Goal: Task Accomplishment & Management: Manage account settings

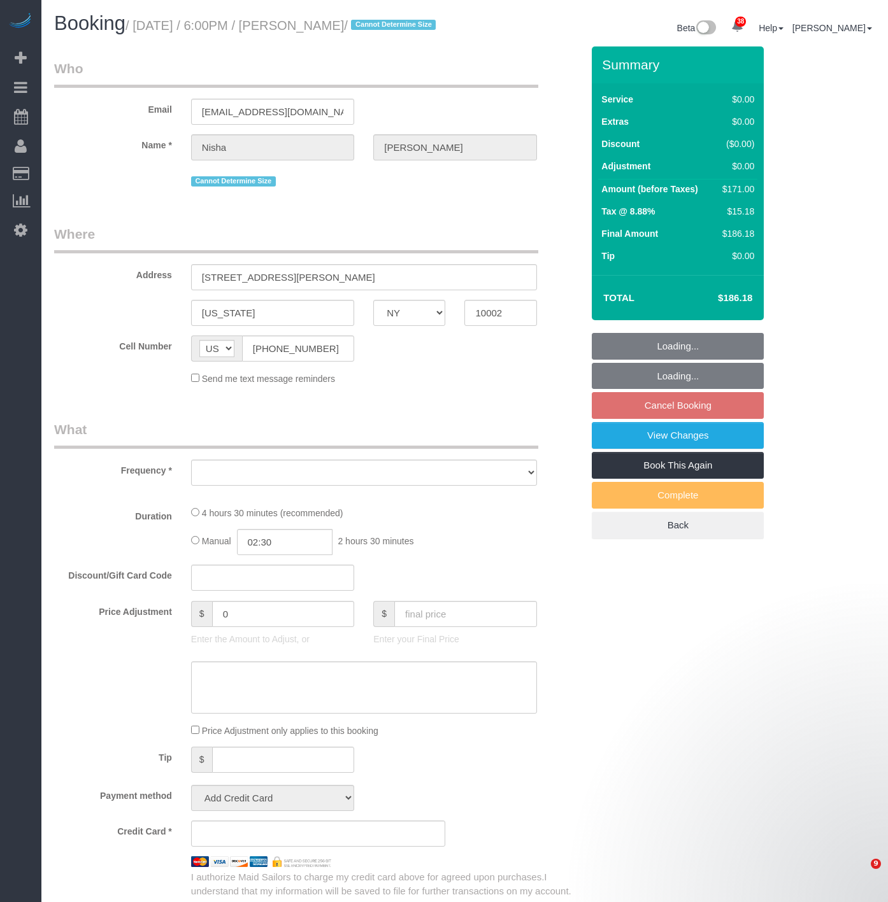
select select "NY"
select select "string:stripe-pm_1S5zm54VGloSiKo7XVYV6Vsv"
select select "number:89"
select select "number:90"
select select "number:15"
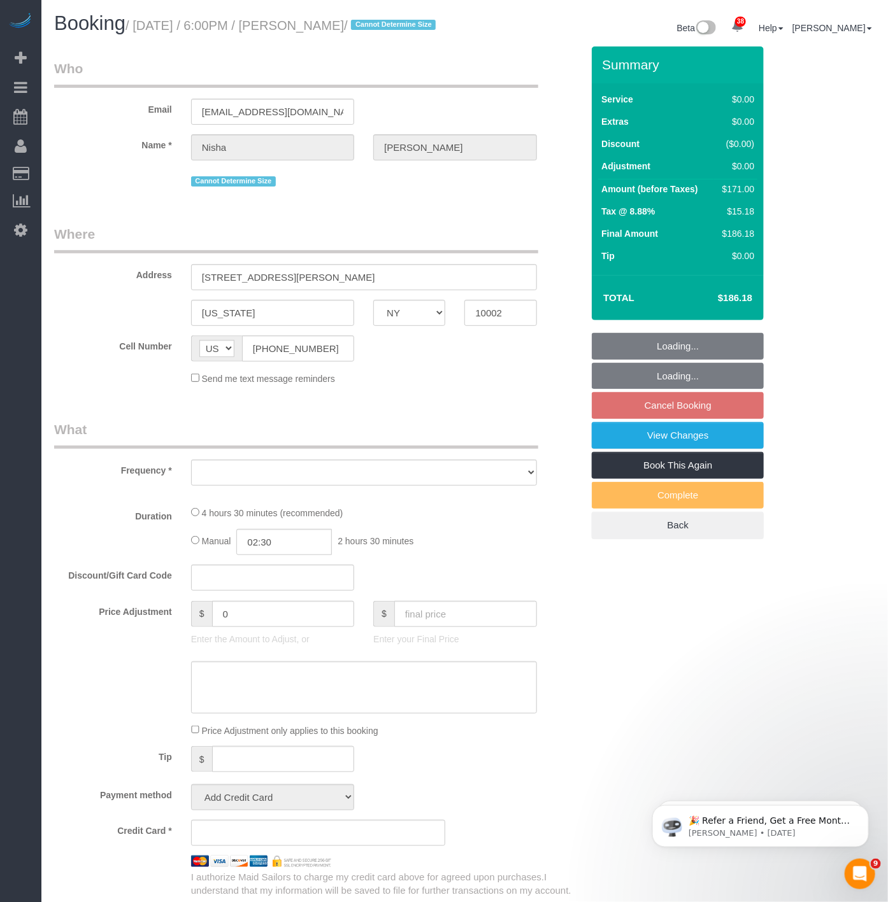
select select "number:7"
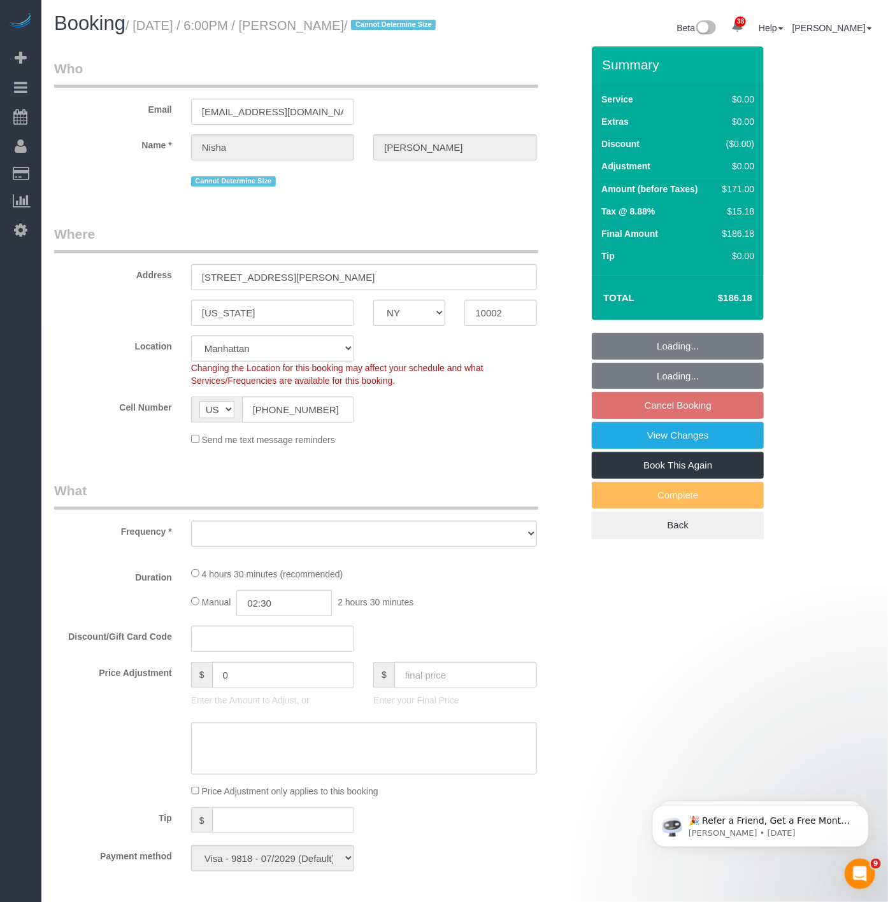
select select "object:11999"
select select "2"
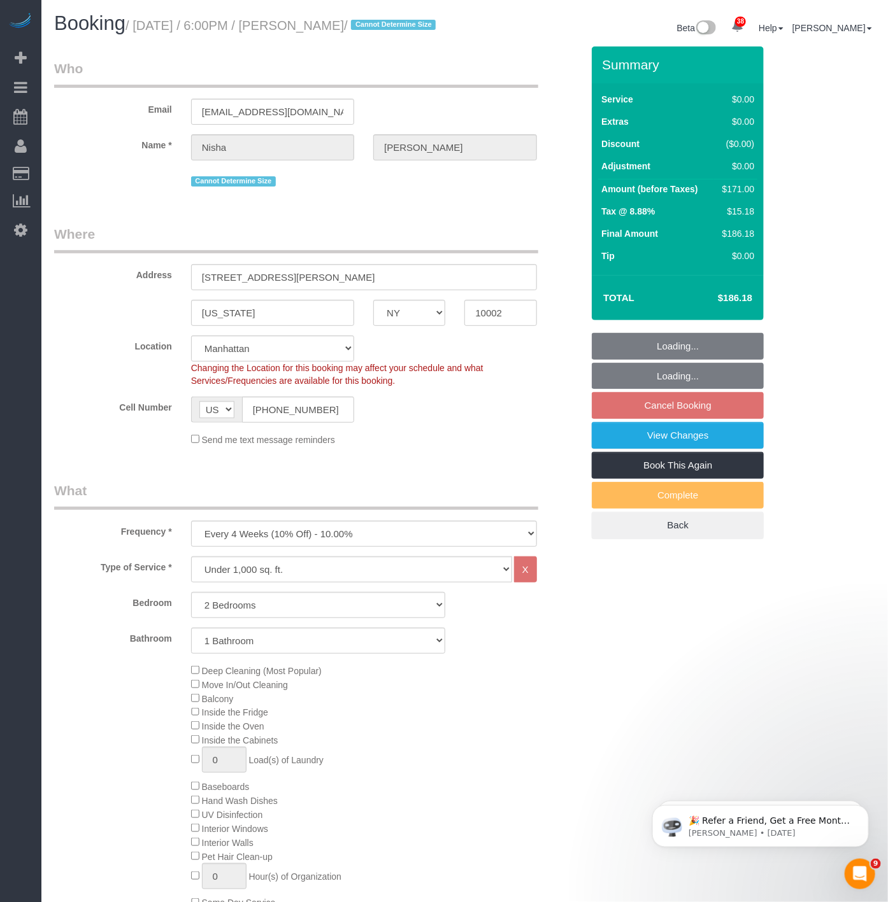
select select "spot102"
select select "object:12445"
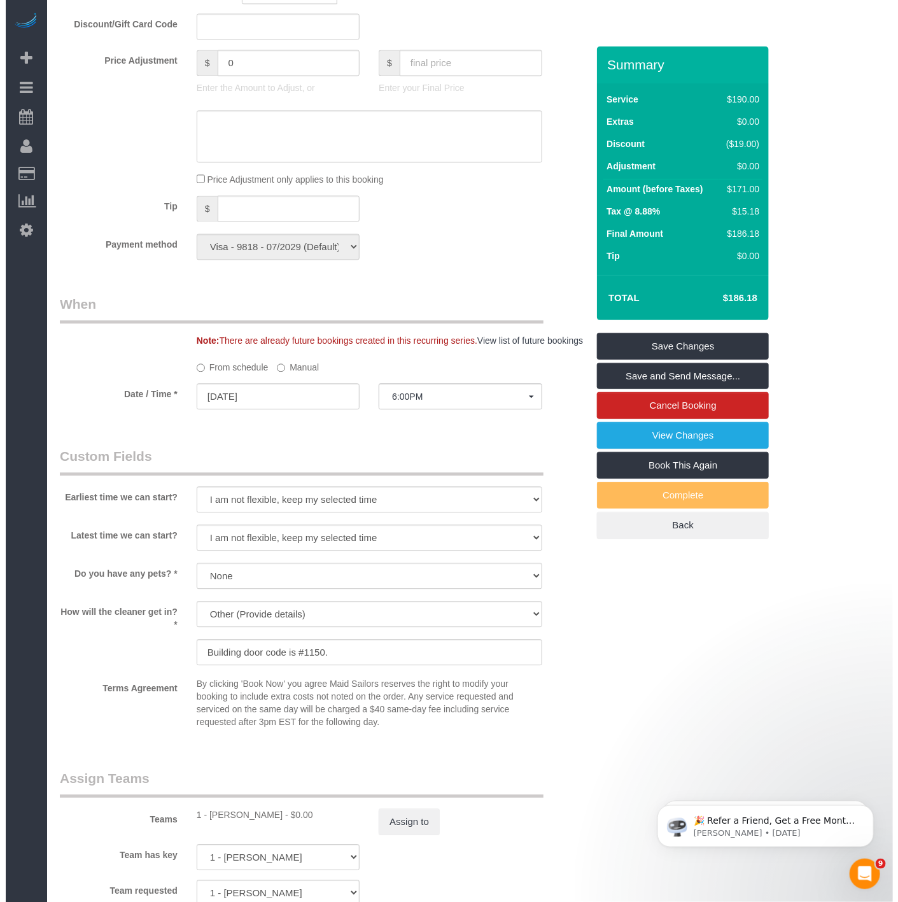
scroll to position [1273, 0]
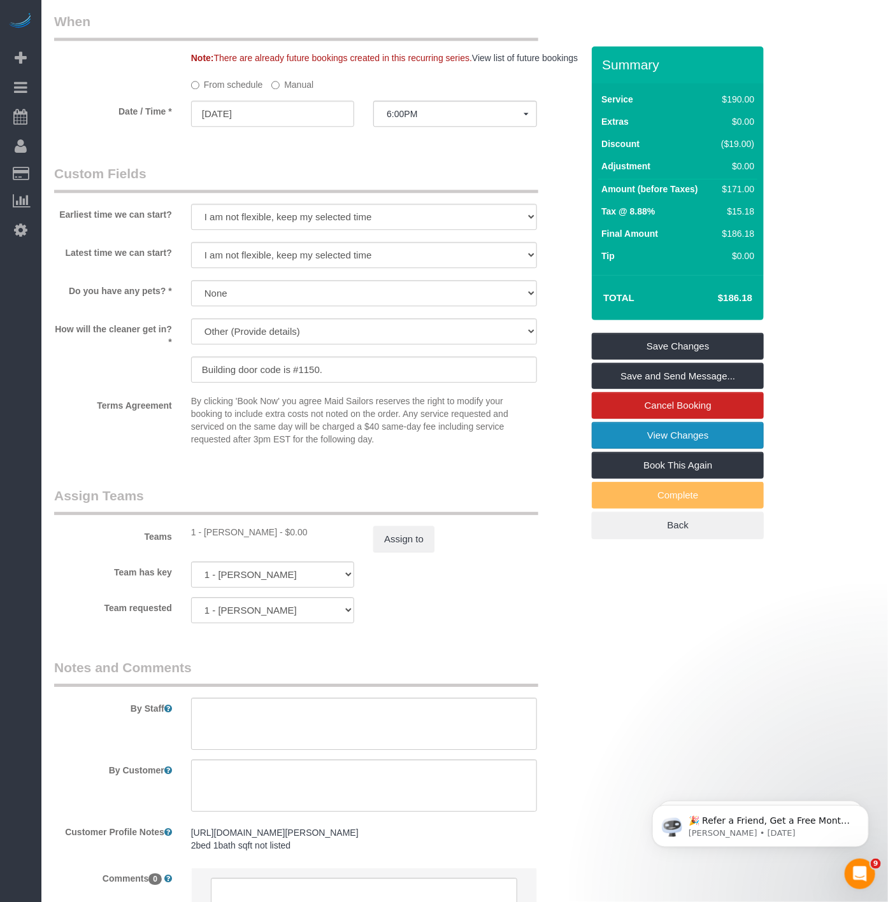
click at [628, 449] on link "View Changes" at bounding box center [677, 435] width 172 height 27
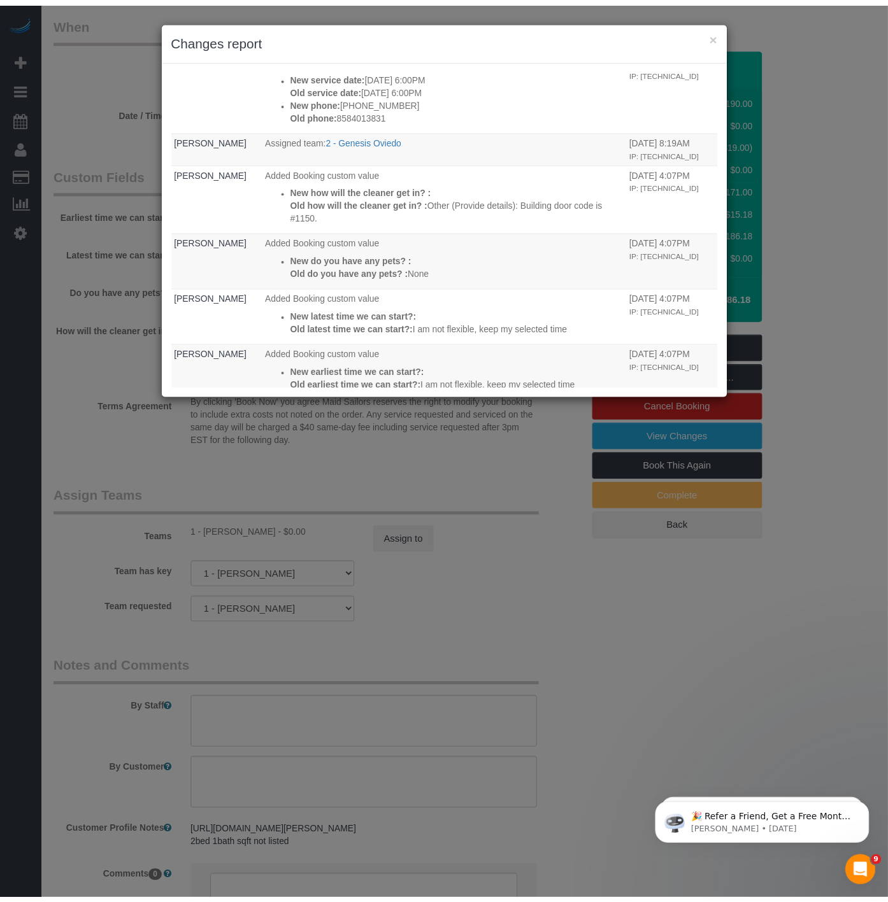
scroll to position [283, 0]
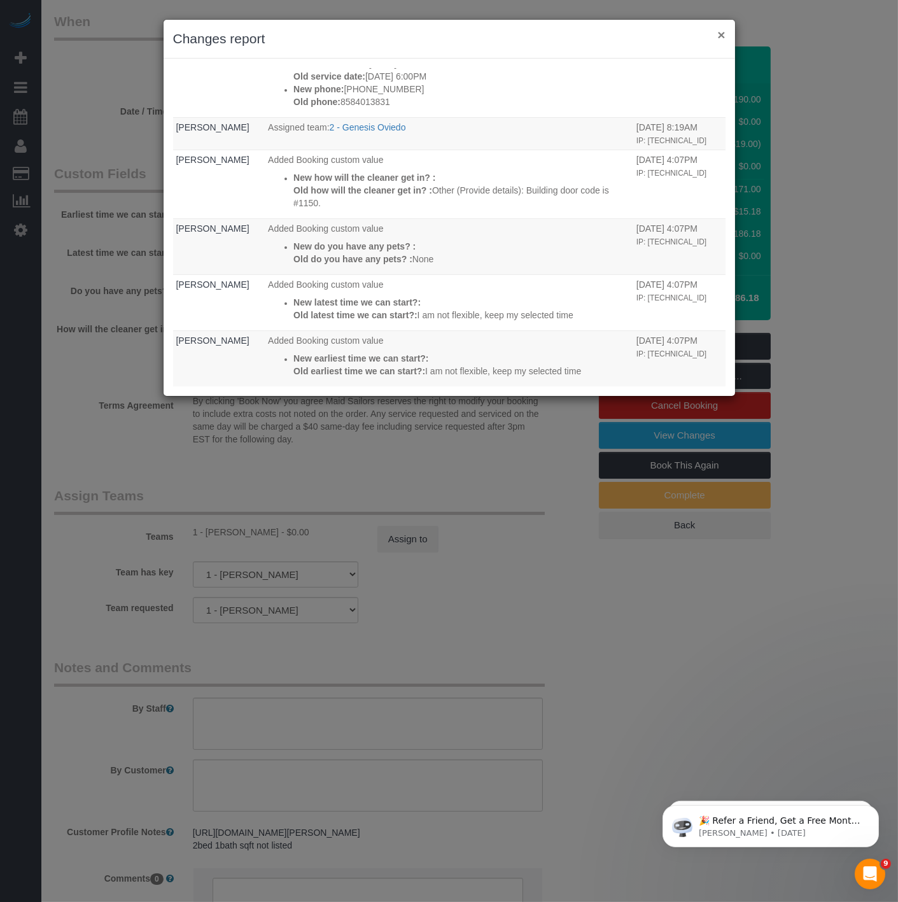
click at [724, 37] on button "×" at bounding box center [722, 34] width 8 height 13
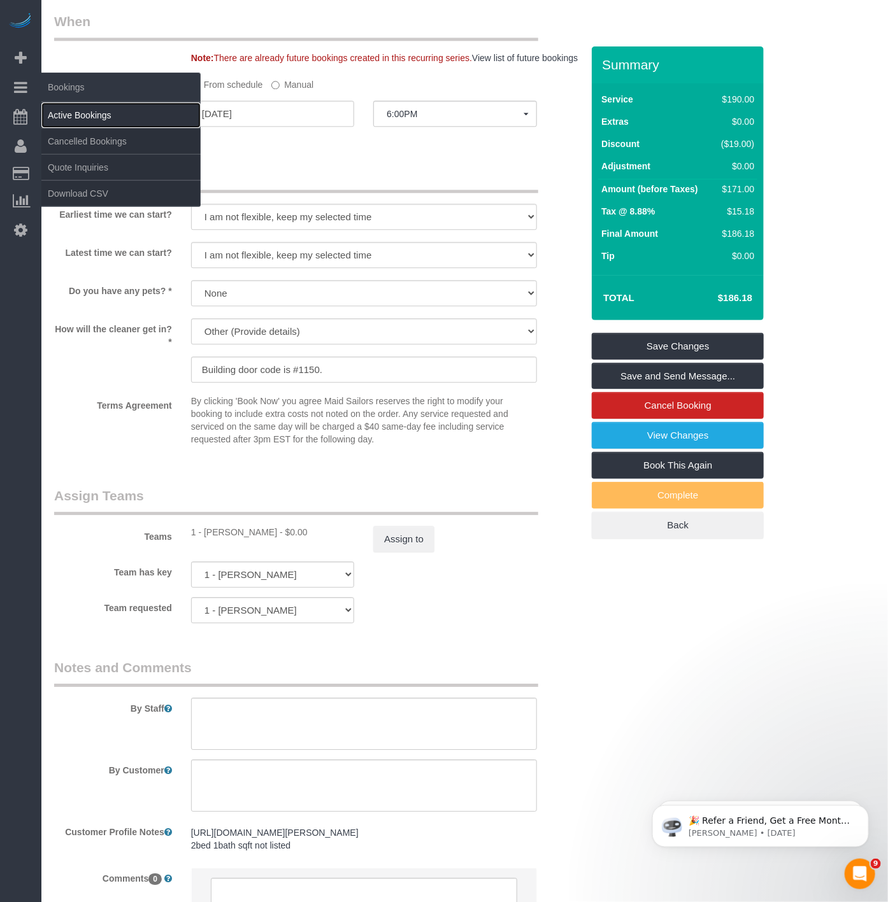
click at [62, 111] on link "Active Bookings" at bounding box center [120, 115] width 159 height 25
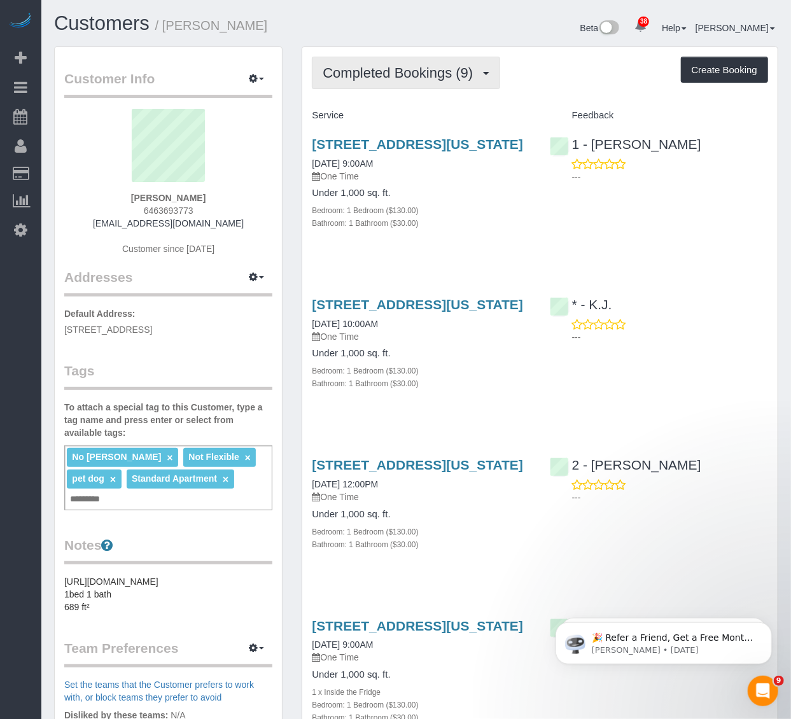
click at [427, 86] on button "Completed Bookings (9)" at bounding box center [406, 73] width 188 height 32
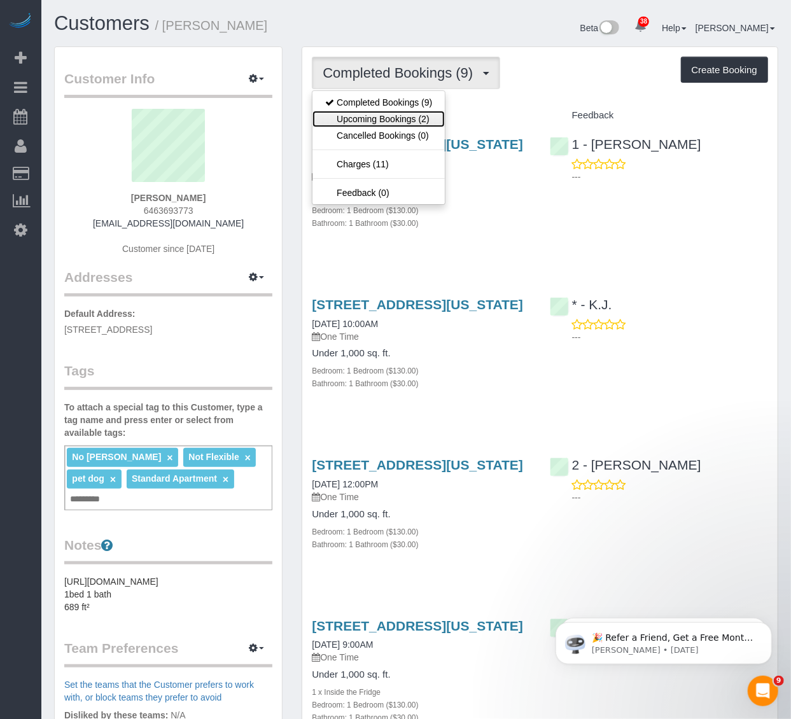
click at [403, 117] on link "Upcoming Bookings (2)" at bounding box center [379, 119] width 132 height 17
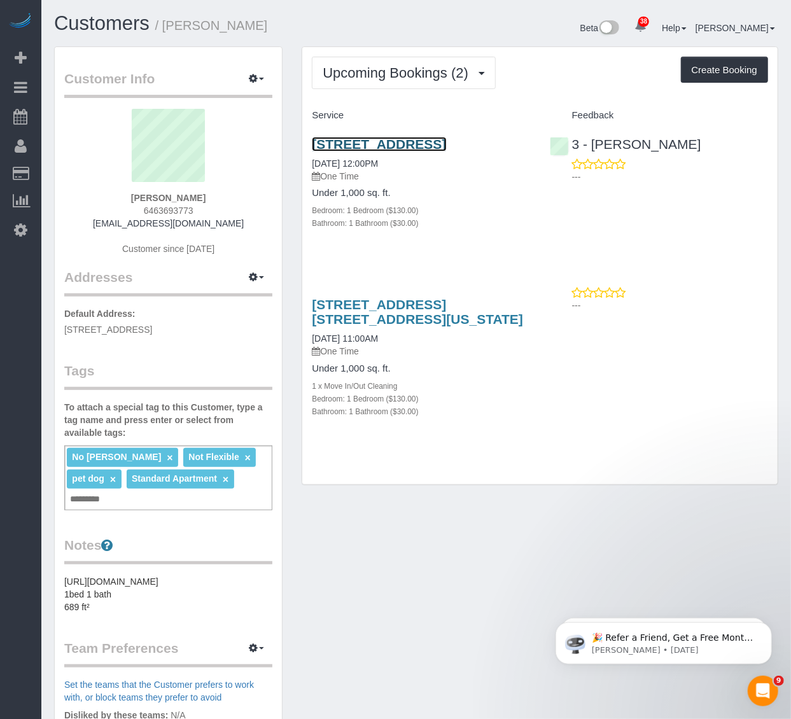
click at [404, 152] on link "2-55 East 50th, Unit E404, Long Island City, NY 11101" at bounding box center [379, 144] width 134 height 15
drag, startPoint x: 455, startPoint y: 164, endPoint x: 302, endPoint y: 143, distance: 154.3
click at [302, 143] on div "Upcoming Bookings (2) Completed Bookings (9) Upcoming Bookings (2) Cancelled Bo…" at bounding box center [540, 265] width 477 height 439
copy link "2-55 East 50th, Unit E404, Long Island City, NY 11101"
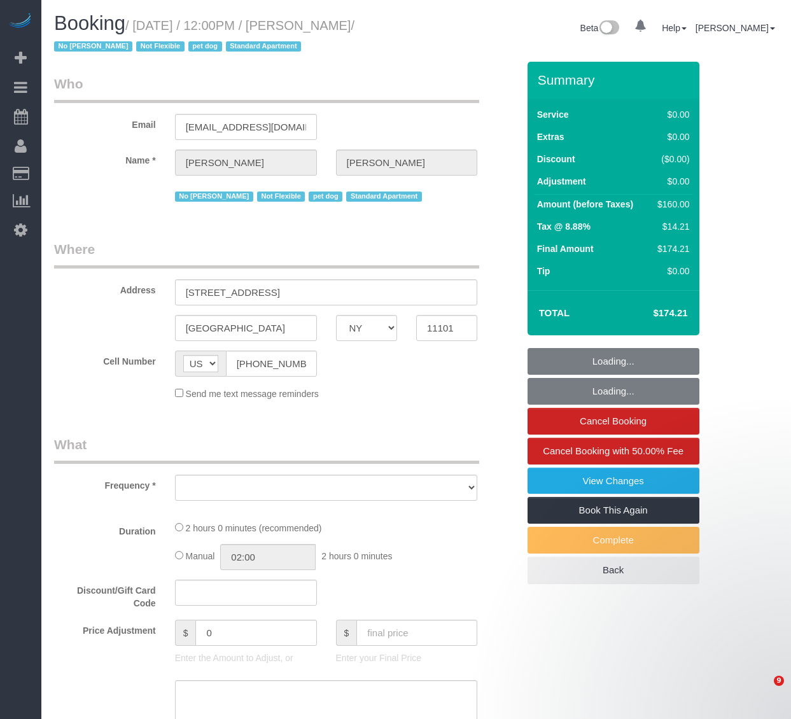
select select "NY"
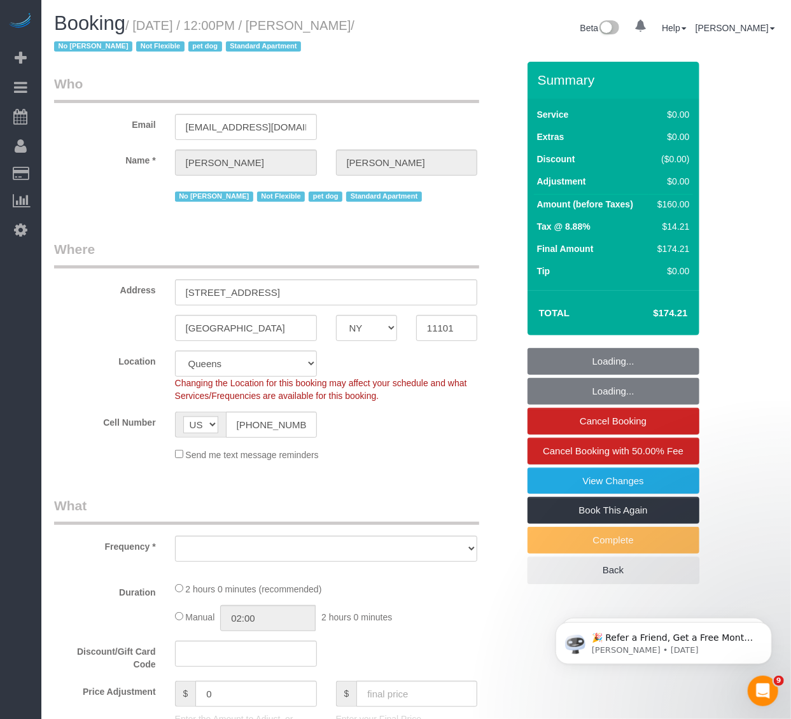
select select "object:833"
select select "string:stripe-pm_1PRaTe4VGloSiKo70J2VwSuU"
select select "1"
select select "spot1"
select select "number:89"
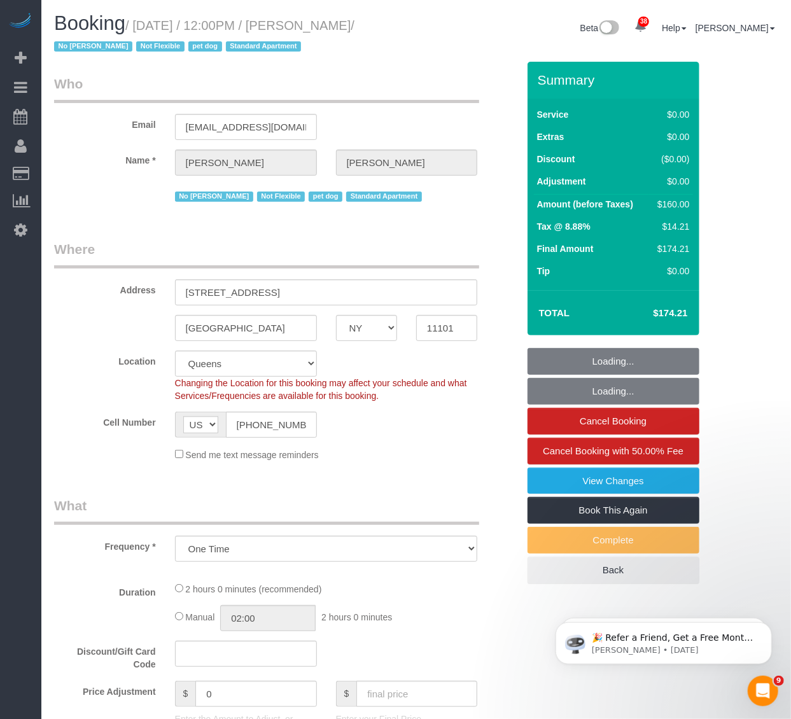
select select "number:90"
select select "number:13"
select select "number:5"
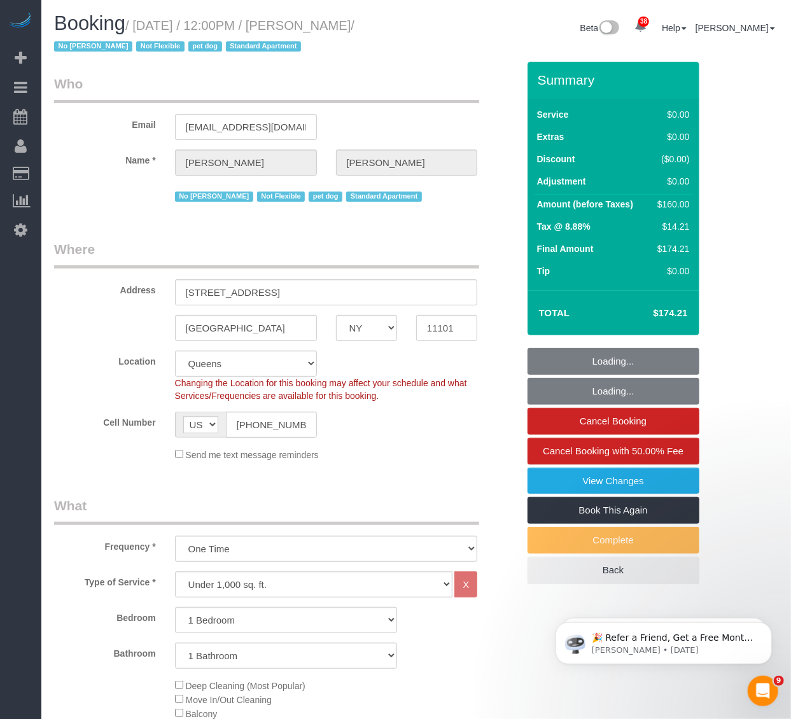
select select "object:1443"
select select "1"
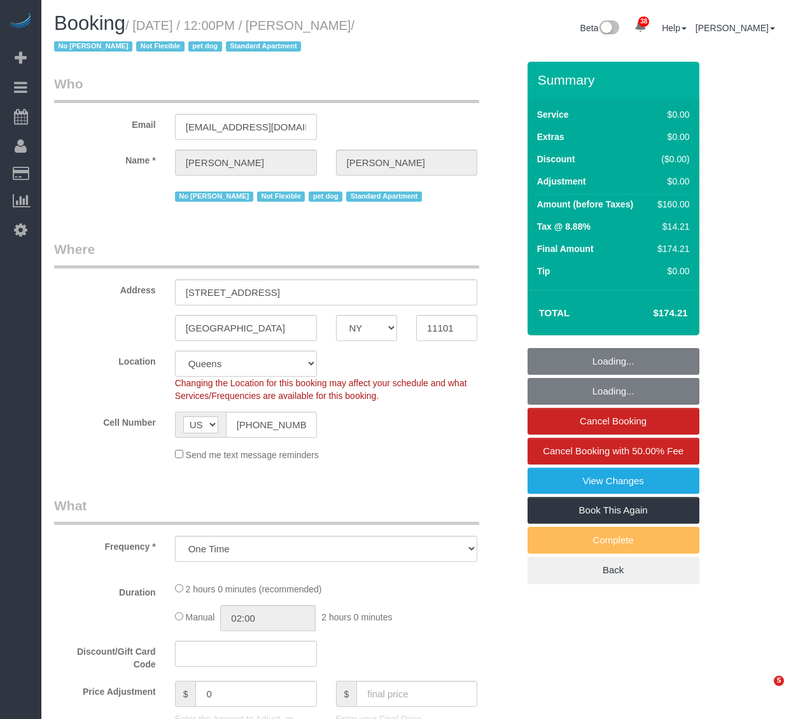
select select "NY"
select select "object:837"
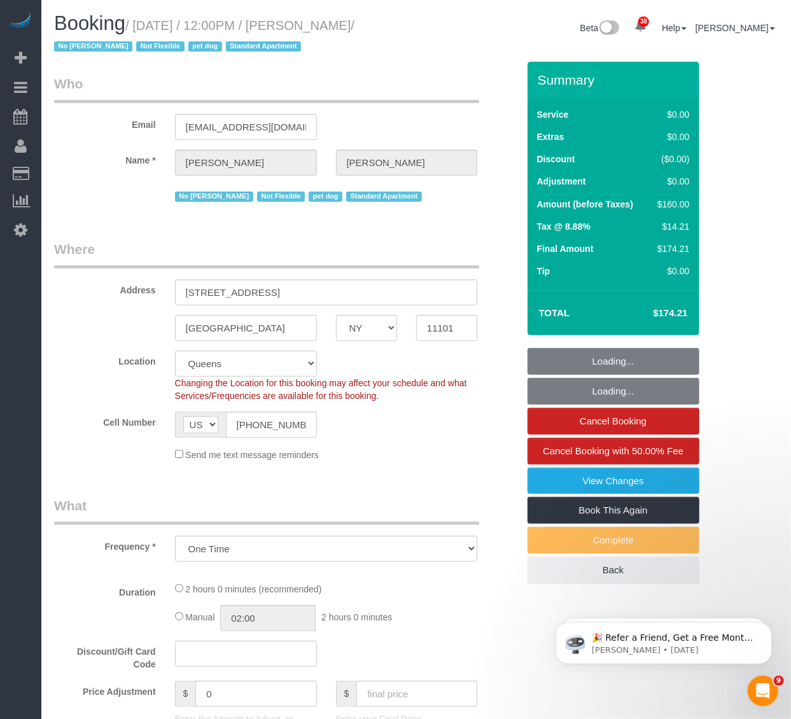
select select "string:stripe-pm_1PRaTe4VGloSiKo70J2VwSuU"
select select "1"
select select "spot1"
select select "number:89"
select select "number:90"
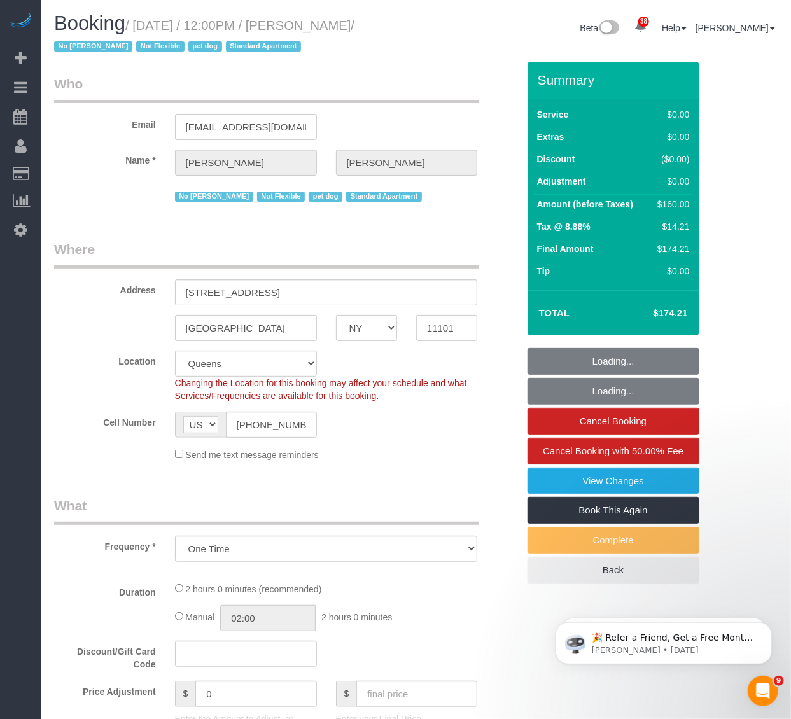
select select "number:13"
select select "number:5"
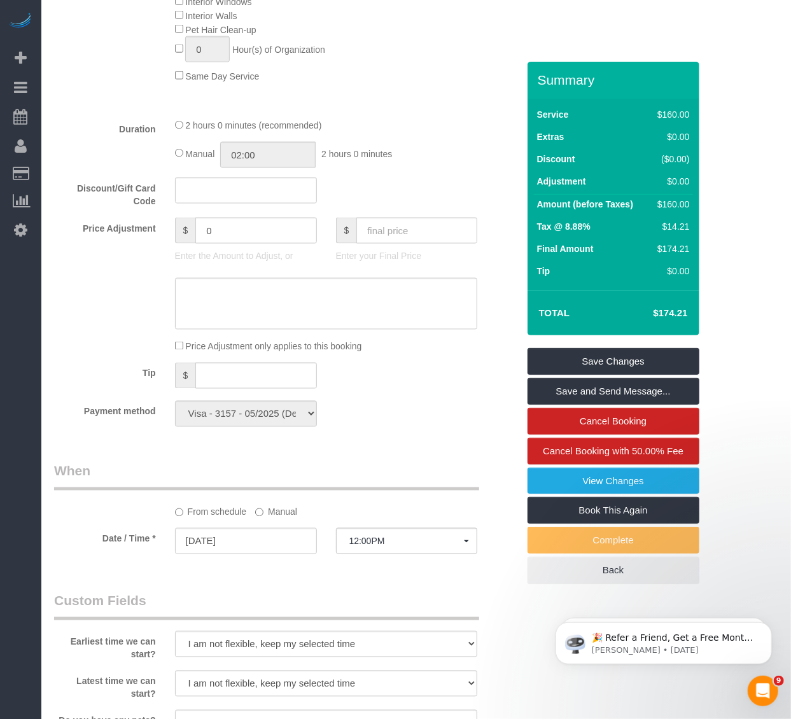
scroll to position [849, 0]
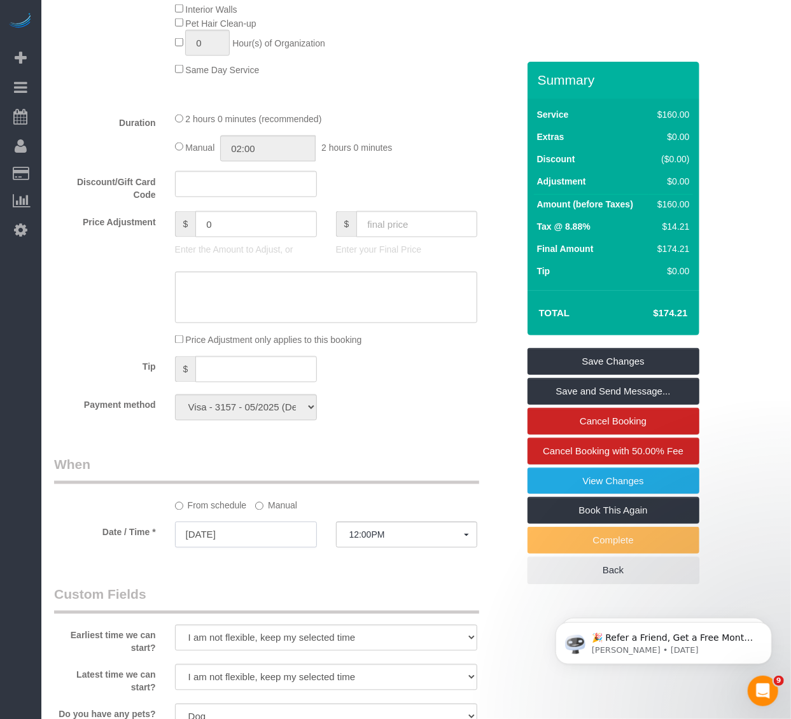
click at [217, 548] on input "[DATE]" at bounding box center [246, 535] width 142 height 26
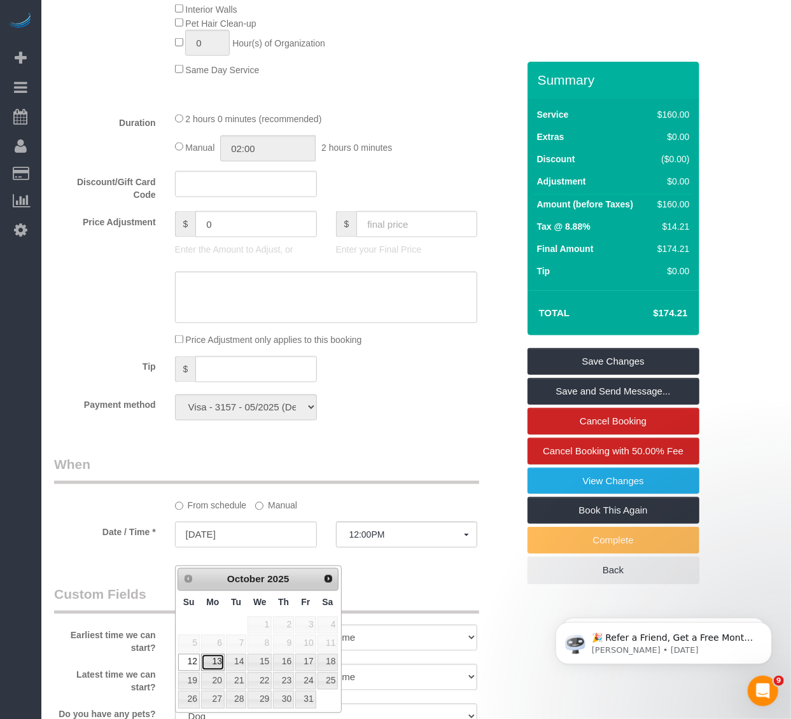
click at [218, 659] on link "13" at bounding box center [213, 663] width 24 height 17
type input "10/13/2025"
select select "spot5"
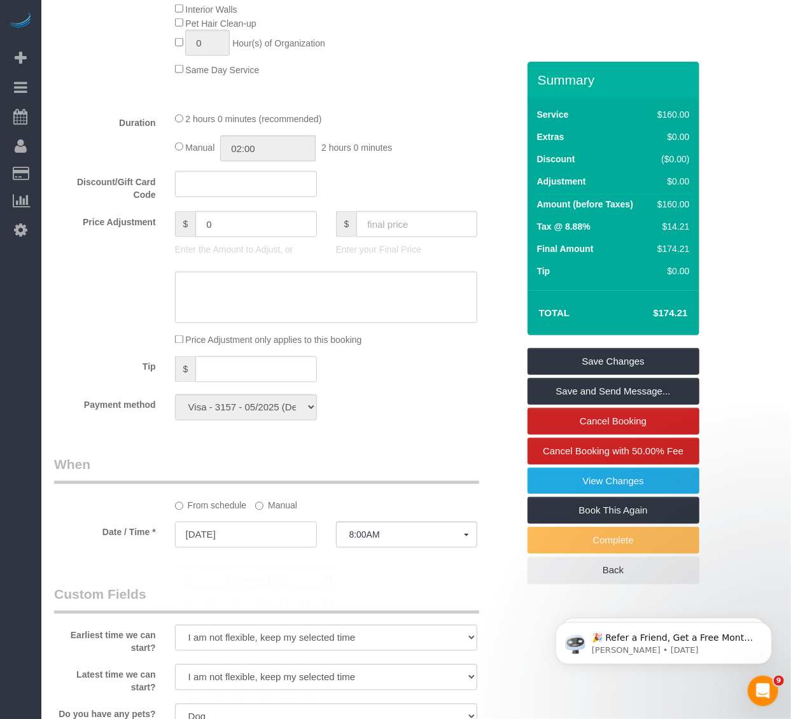
click at [241, 548] on input "10/13/2025" at bounding box center [246, 535] width 142 height 26
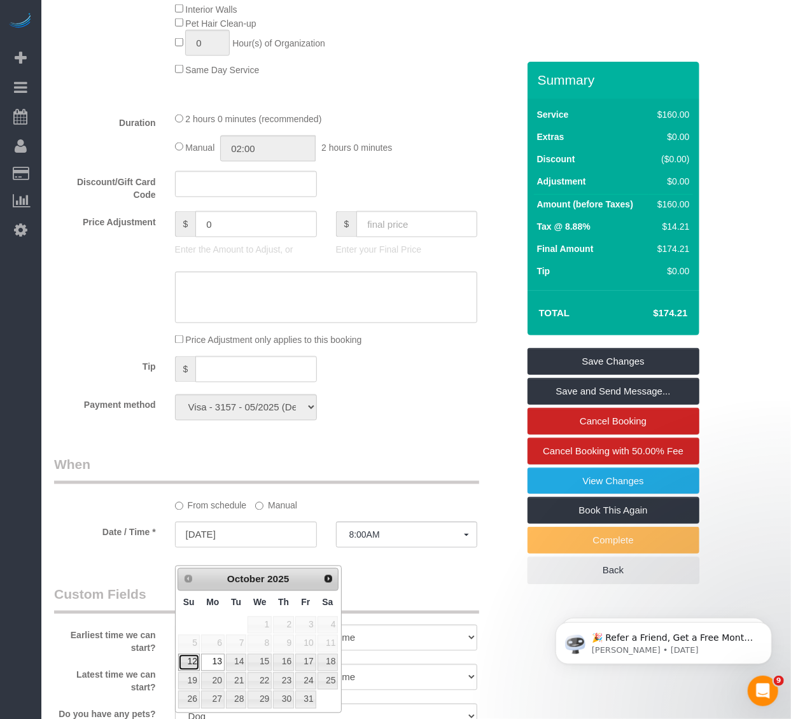
drag, startPoint x: 192, startPoint y: 665, endPoint x: 199, endPoint y: 655, distance: 12.6
click at [192, 665] on link "12" at bounding box center [189, 663] width 22 height 17
type input "10/12/2025"
select select "spot1"
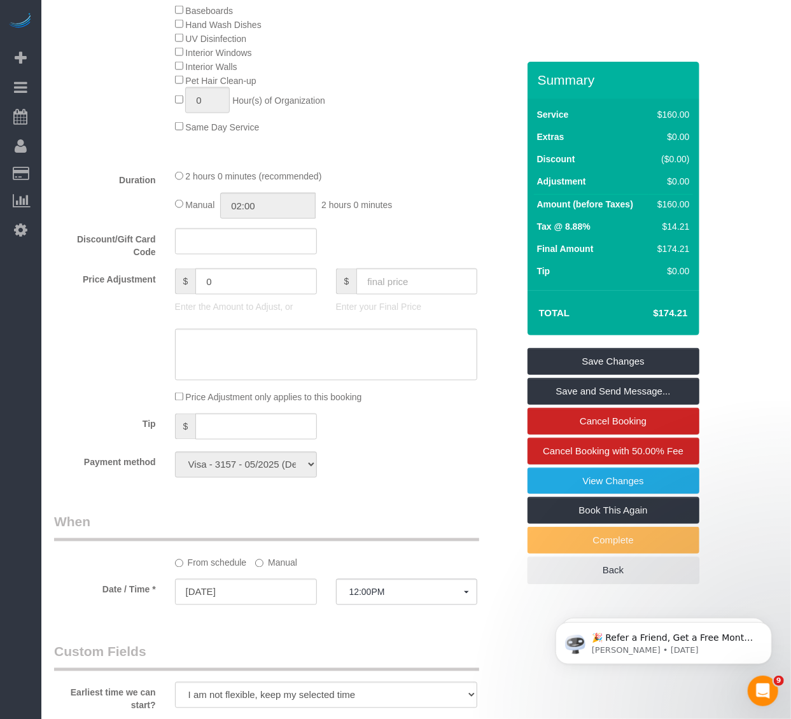
scroll to position [919, 0]
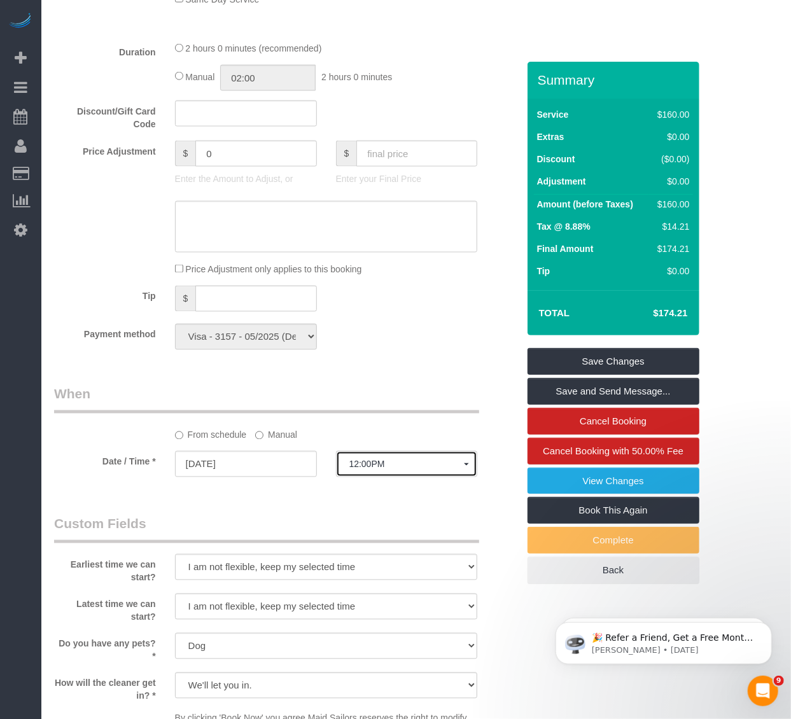
click at [418, 470] on span "12:00PM" at bounding box center [407, 465] width 115 height 10
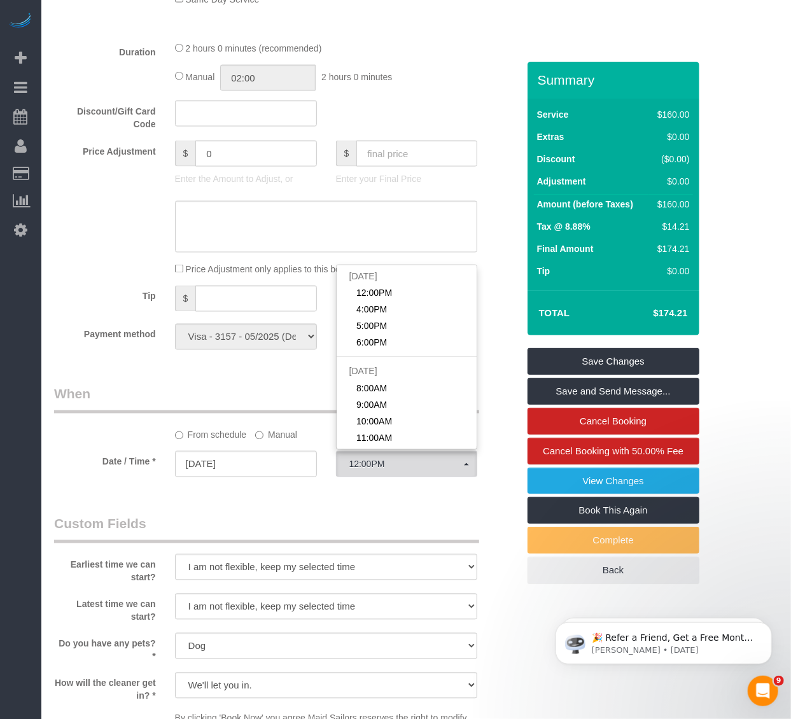
click at [308, 395] on div "Who Email ashannk@gmail.com Name * Ashley Korody No Carlos Revilla Not Flexible…" at bounding box center [286, 223] width 483 height 2163
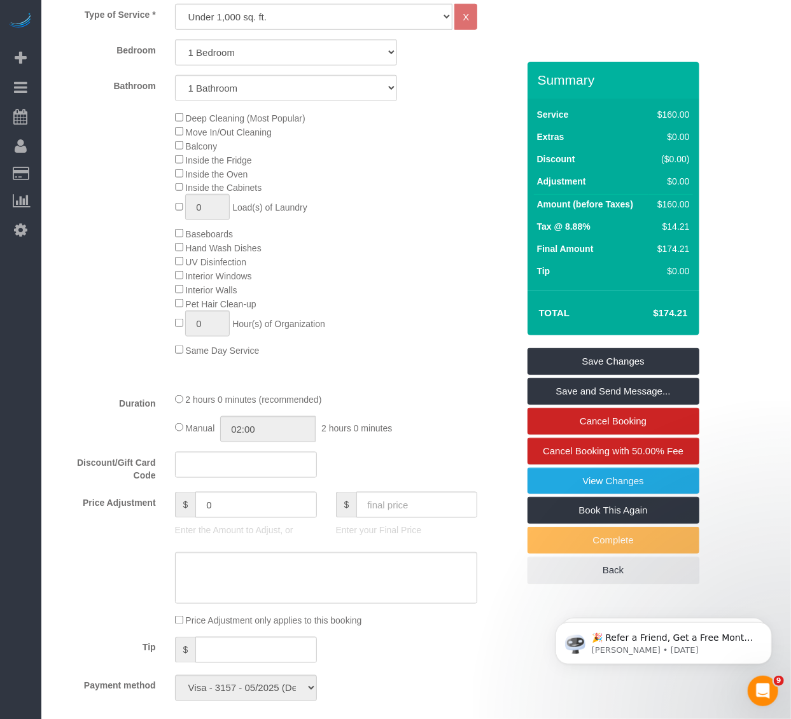
scroll to position [565, 0]
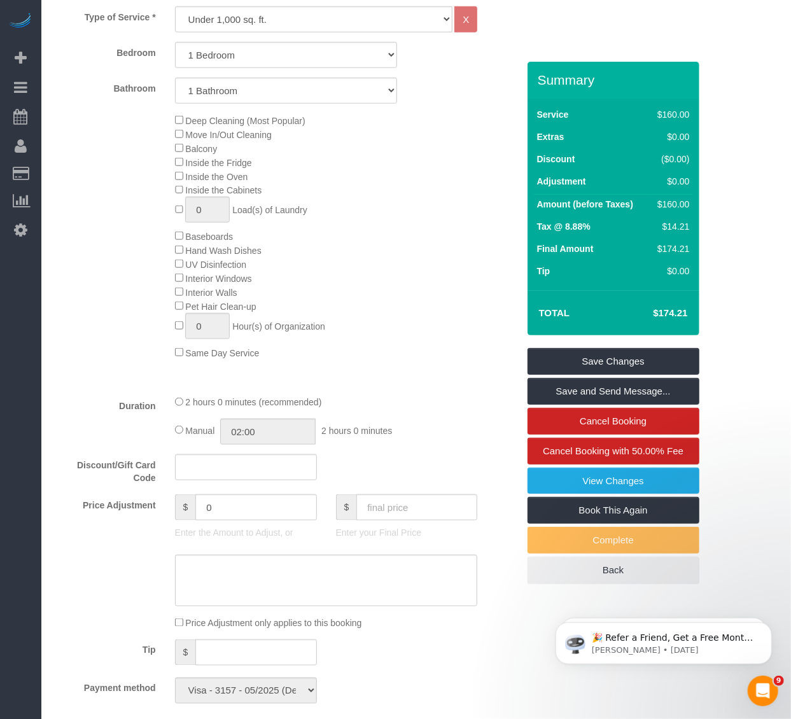
click at [350, 177] on div "Deep Cleaning (Most Popular) Move In/Out Cleaning Balcony Inside the Fridge Ins…" at bounding box center [347, 236] width 362 height 246
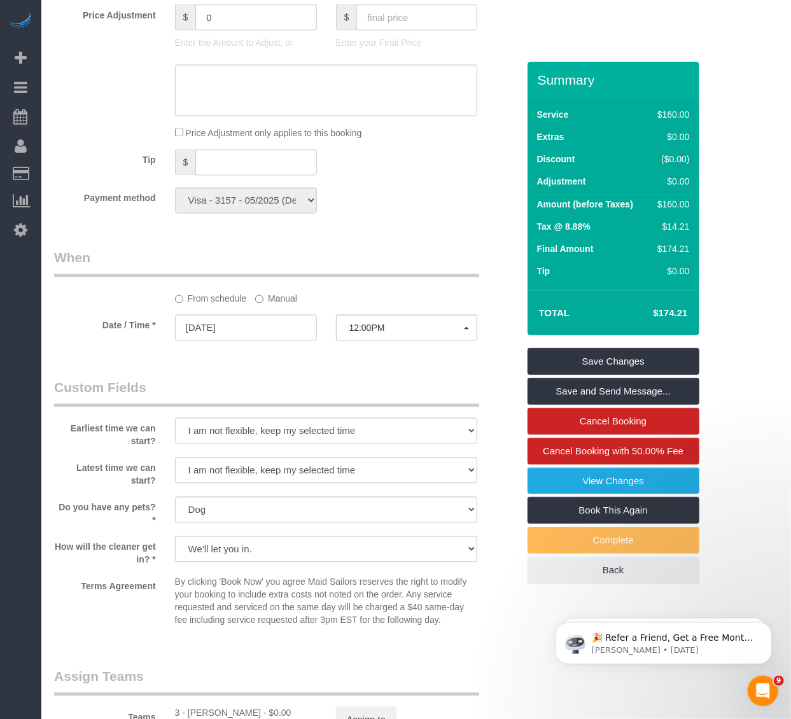
scroll to position [1061, 0]
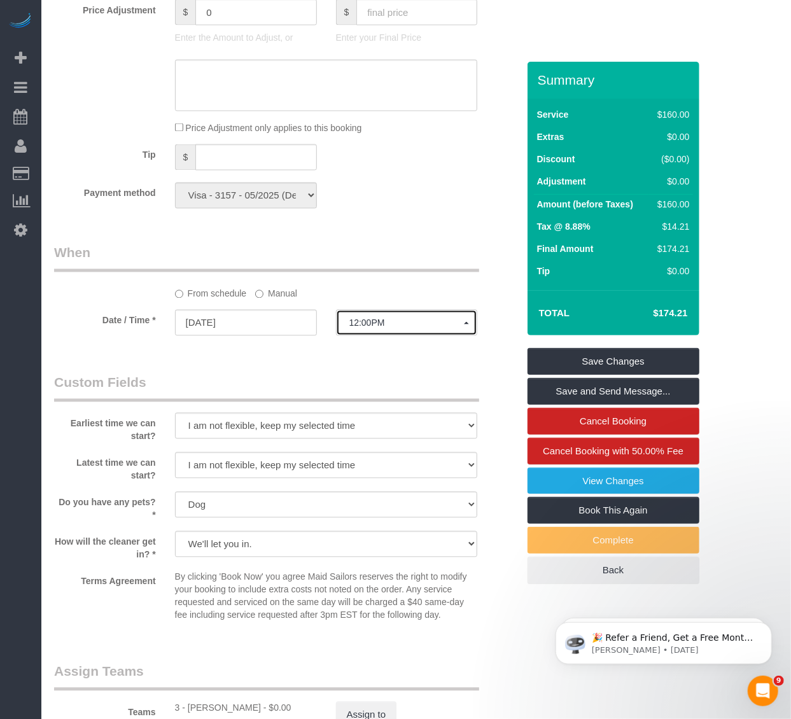
click at [355, 329] on span "12:00PM" at bounding box center [407, 323] width 115 height 10
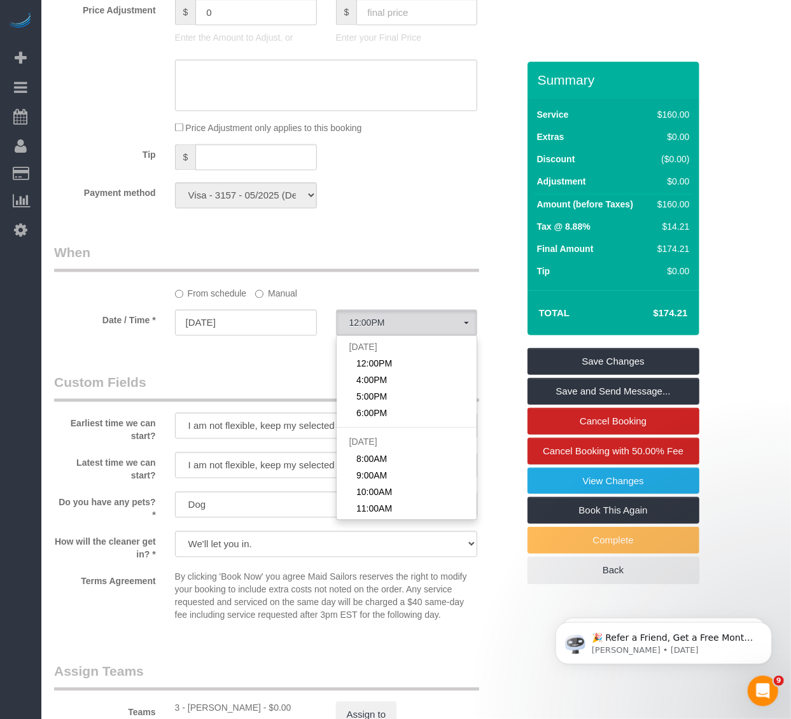
click at [255, 301] on div "From schedule Manual" at bounding box center [327, 291] width 322 height 17
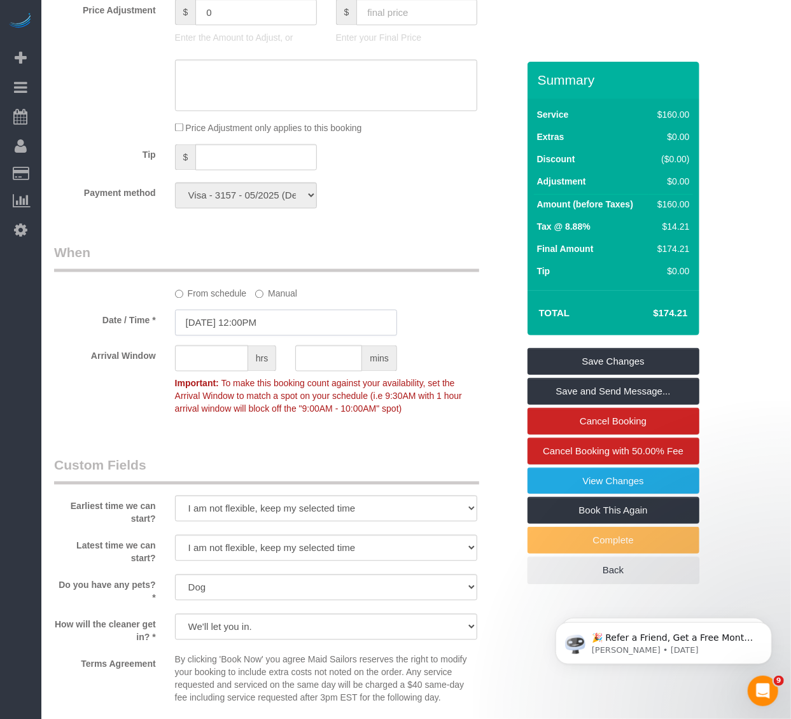
click at [264, 336] on input "10/12/2025 12:00PM" at bounding box center [286, 323] width 222 height 26
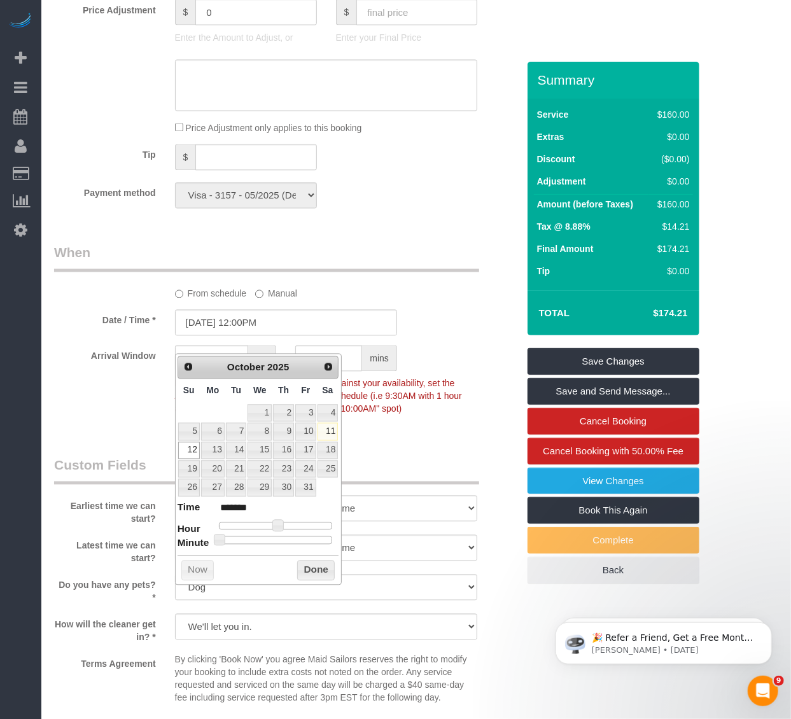
click at [295, 535] on dl "Time ******* Hour Minute Second Millisecond Microsecond Time Zone ***** ***** *…" at bounding box center [259, 523] width 162 height 44
type input "[DATE] 2:00PM"
type input "******"
type input "[DATE] 3:00PM"
type input "******"
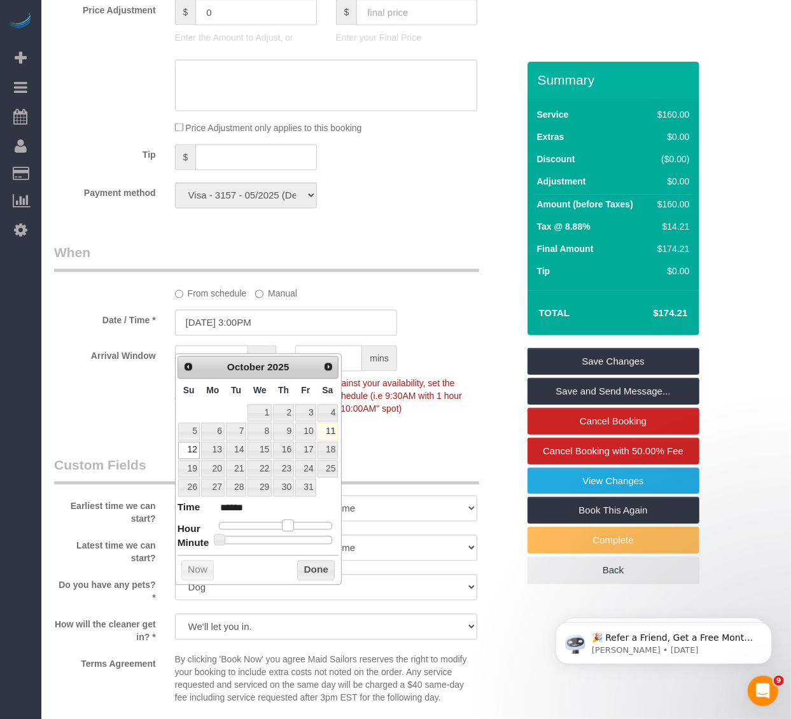
type input "[DATE] 4:00PM"
type input "******"
type input "[DATE] 3:00PM"
type input "******"
type input "[DATE] 2:00PM"
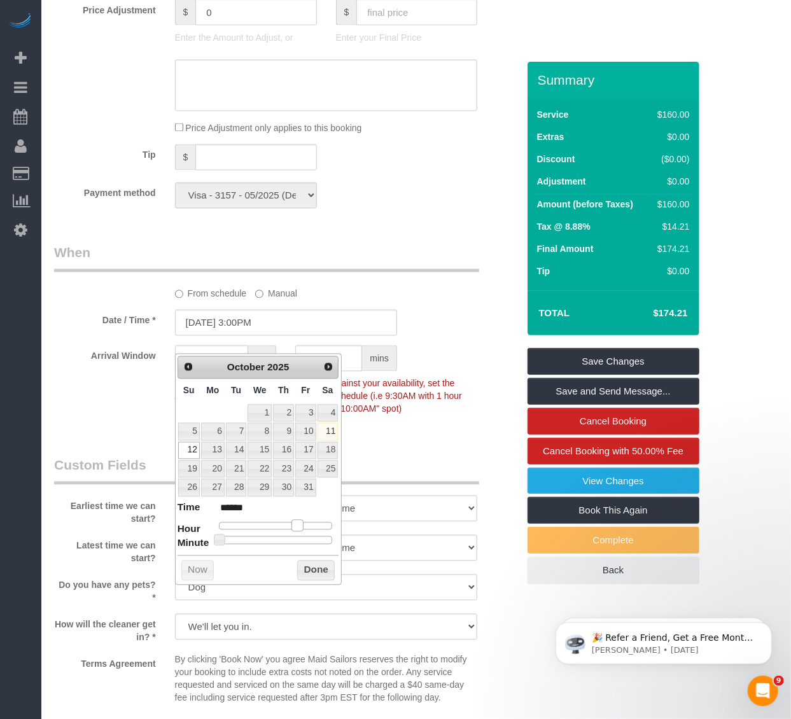
type input "******"
type input "[DATE] 3:00PM"
type input "******"
click at [291, 527] on div at bounding box center [276, 527] width 114 height 8
click at [299, 570] on button "Done" at bounding box center [316, 571] width 38 height 20
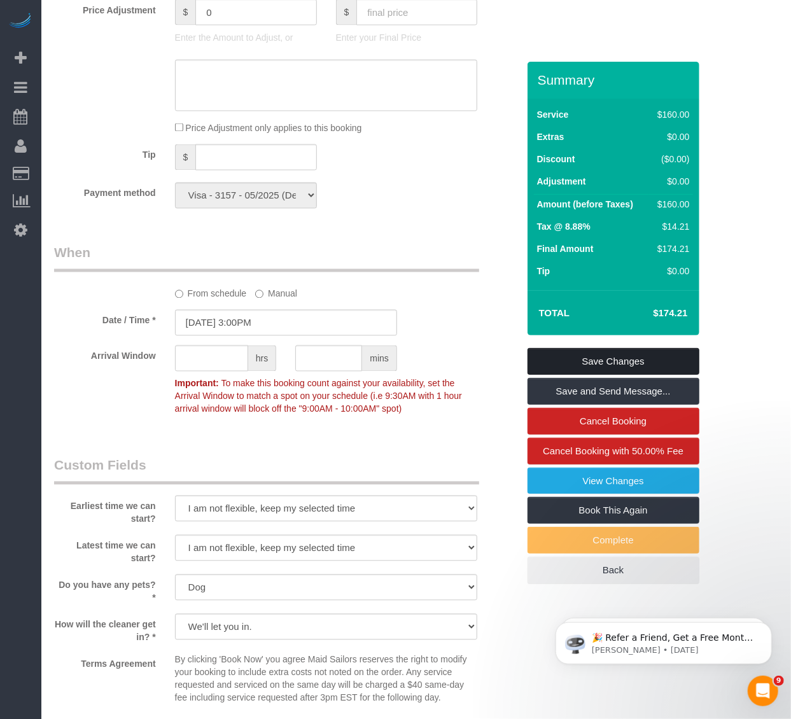
click at [601, 357] on link "Save Changes" at bounding box center [614, 361] width 172 height 27
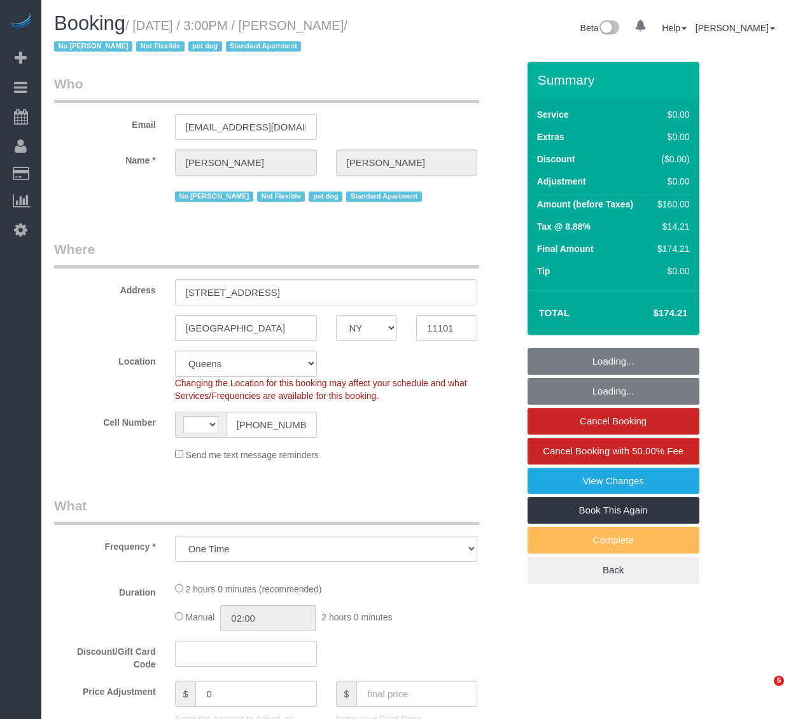
select select "NY"
select select "object:590"
select select "string:stripe-pm_1PRaTe4VGloSiKo70J2VwSuU"
select select "string:[GEOGRAPHIC_DATA]"
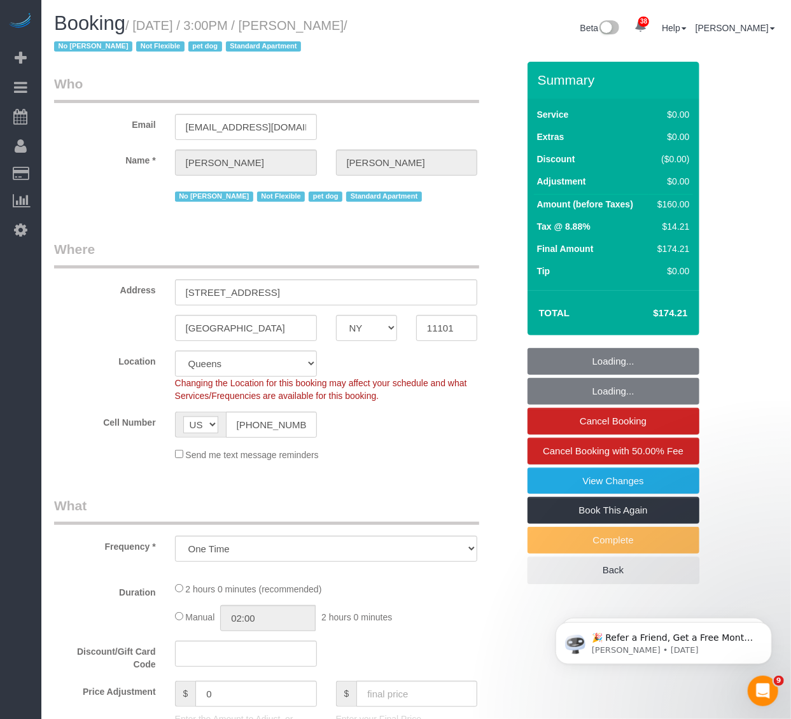
select select "spot1"
select select "number:89"
select select "number:90"
select select "number:13"
select select "number:5"
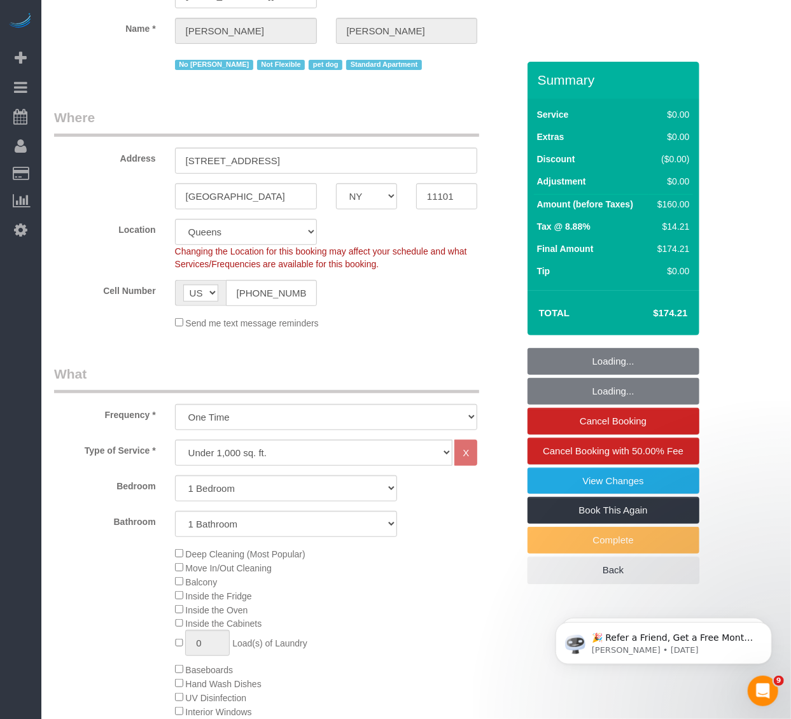
select select "1"
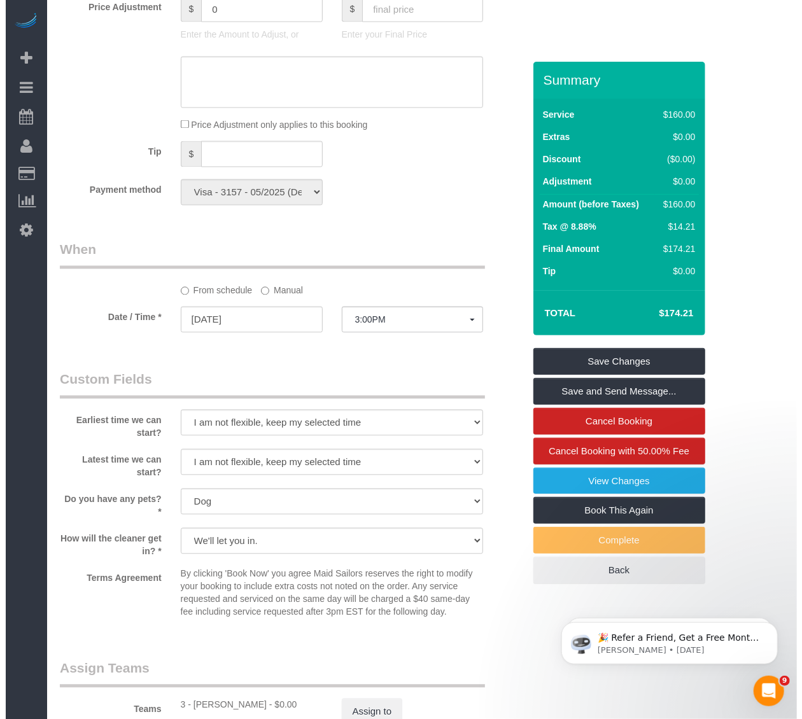
scroll to position [1273, 0]
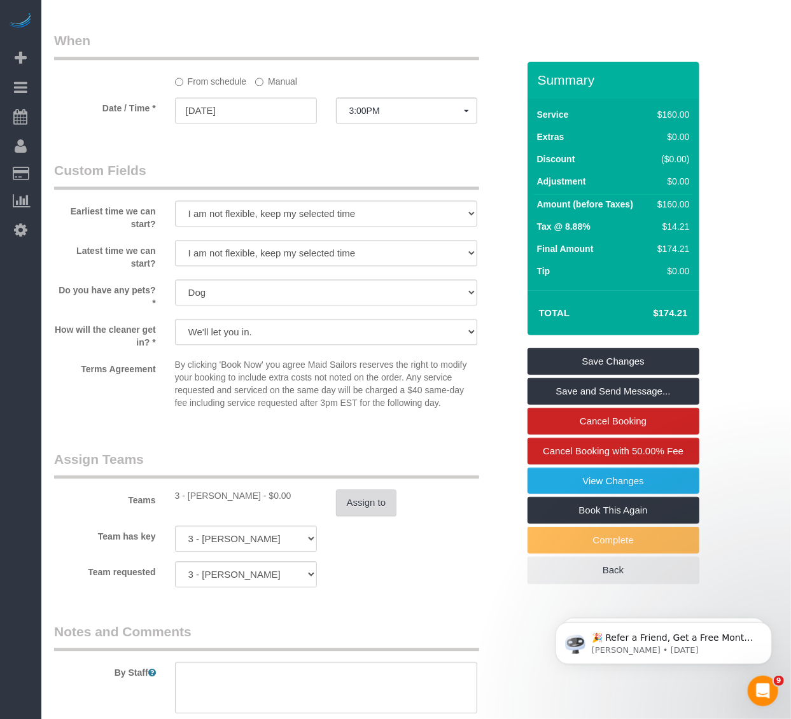
click at [371, 507] on button "Assign to" at bounding box center [366, 503] width 61 height 27
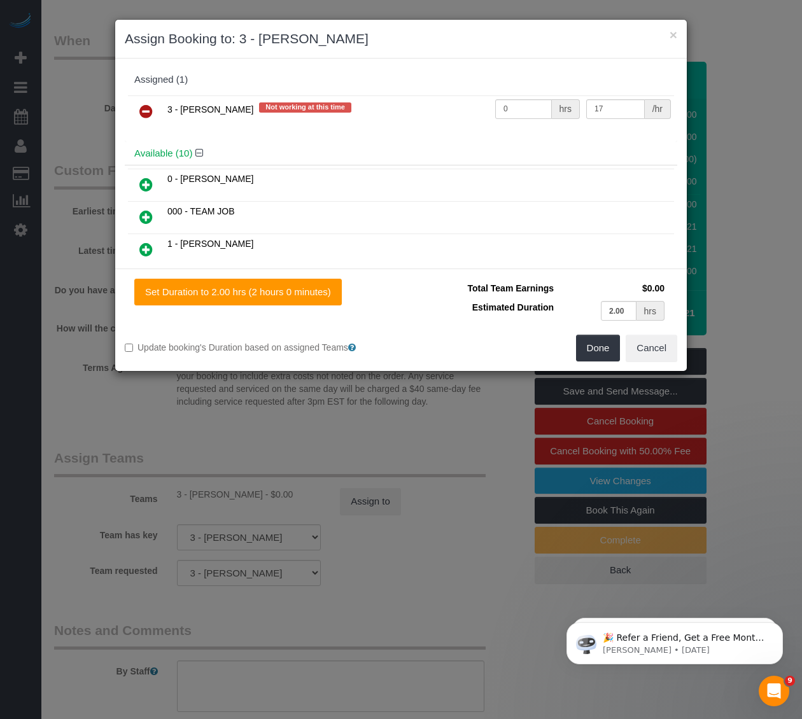
click at [141, 115] on icon at bounding box center [145, 111] width 13 height 15
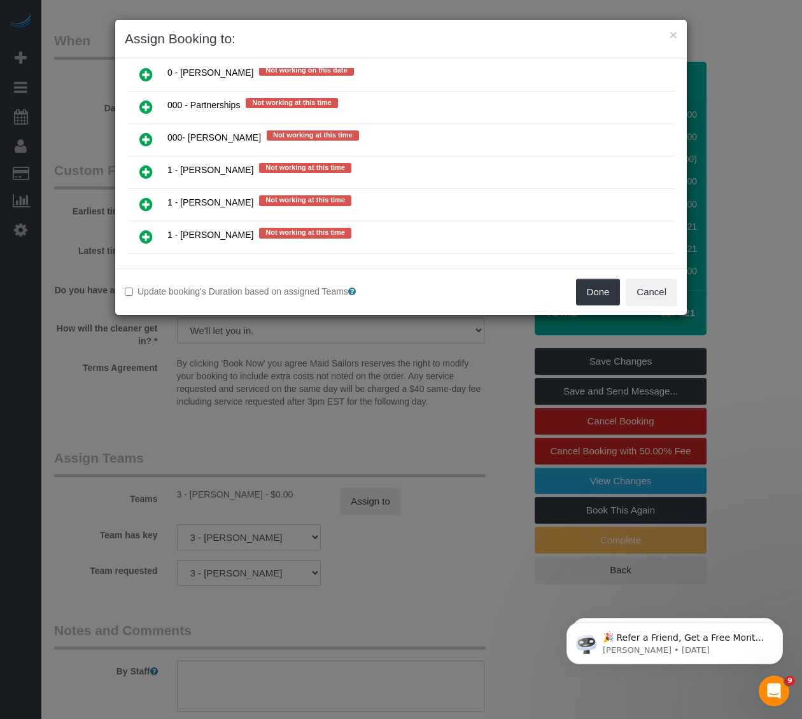
scroll to position [176, 0]
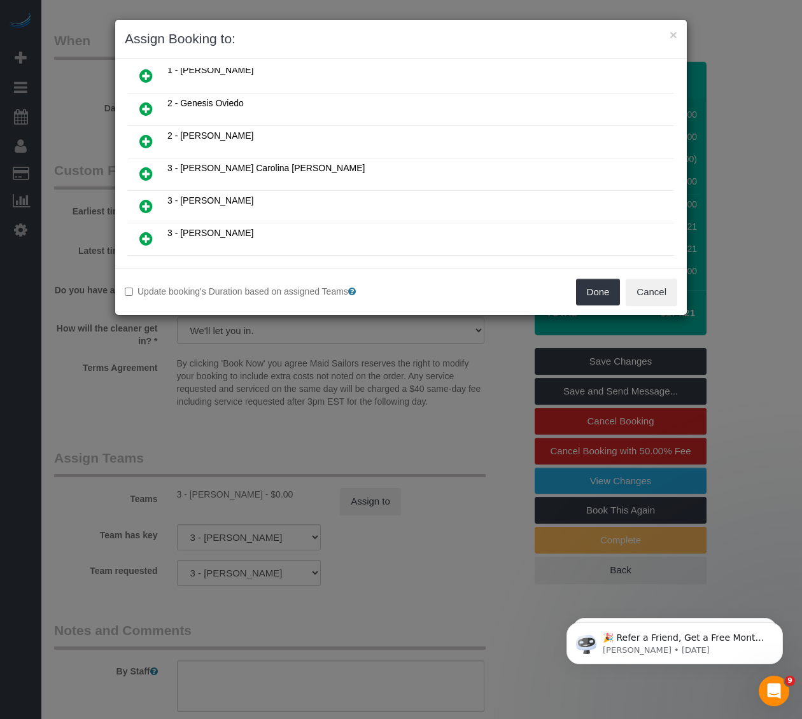
click at [138, 173] on link at bounding box center [146, 174] width 30 height 25
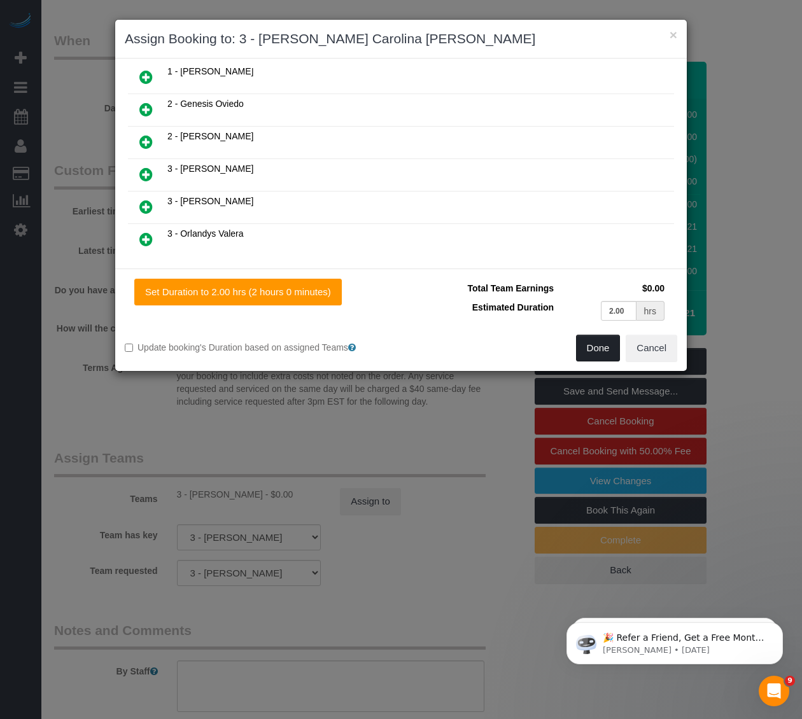
click at [586, 346] on button "Done" at bounding box center [598, 348] width 45 height 27
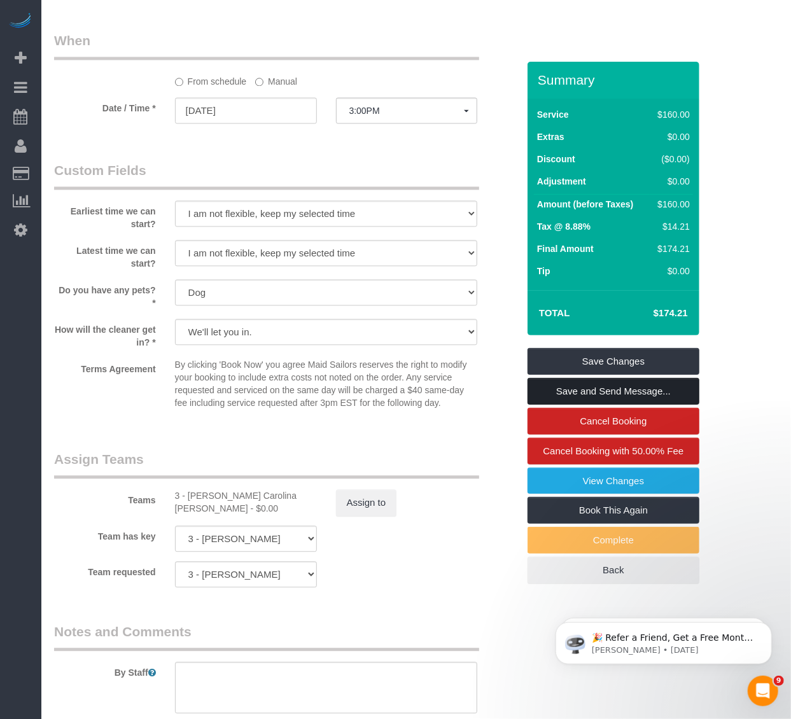
click at [580, 395] on link "Save and Send Message..." at bounding box center [614, 391] width 172 height 27
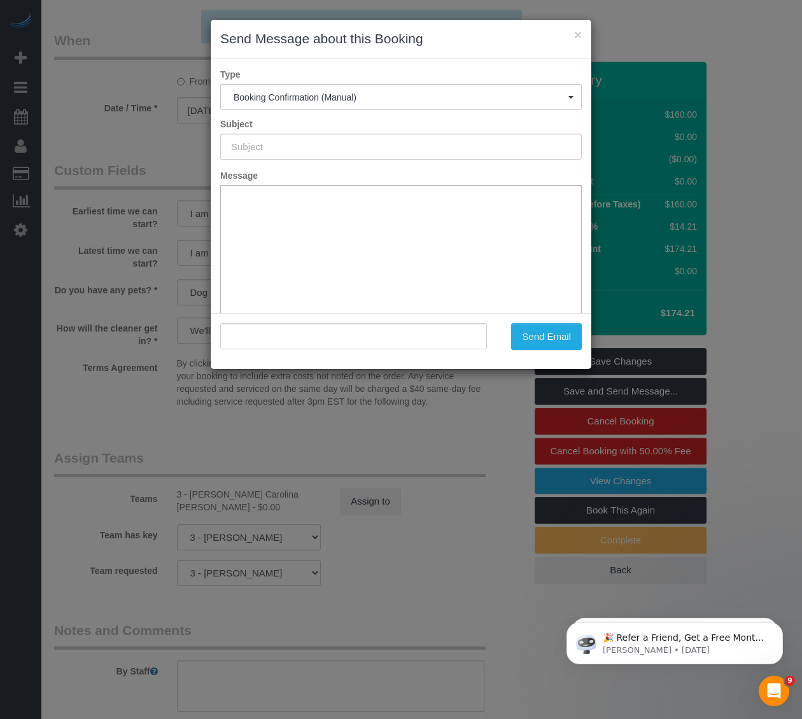
type input "Cleaning Confirmed for 10/12/2025 at 3:00pm"
type input ""Ashley Korody" <ashannk@gmail.com>"
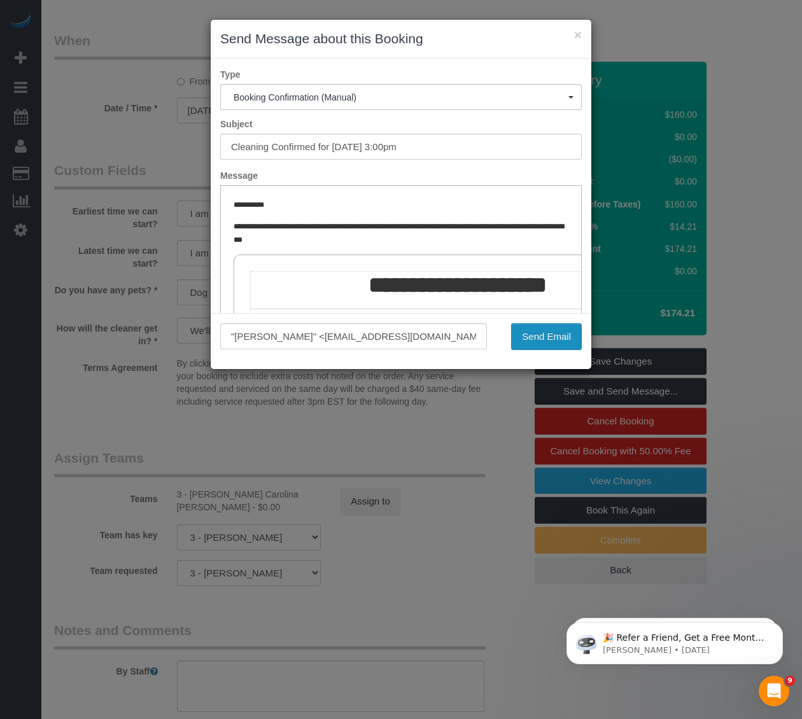
click at [562, 336] on button "Send Email" at bounding box center [546, 336] width 71 height 27
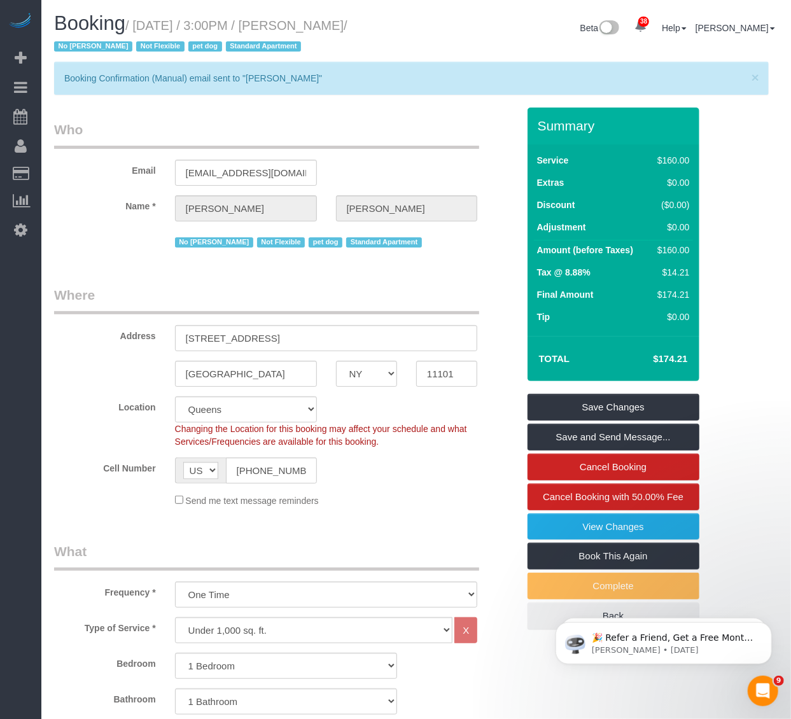
click at [344, 46] on h1 "Booking / October 12, 2025 / 3:00PM / Ashley Korody / No Carlos Revilla Not Fle…" at bounding box center [230, 34] width 353 height 43
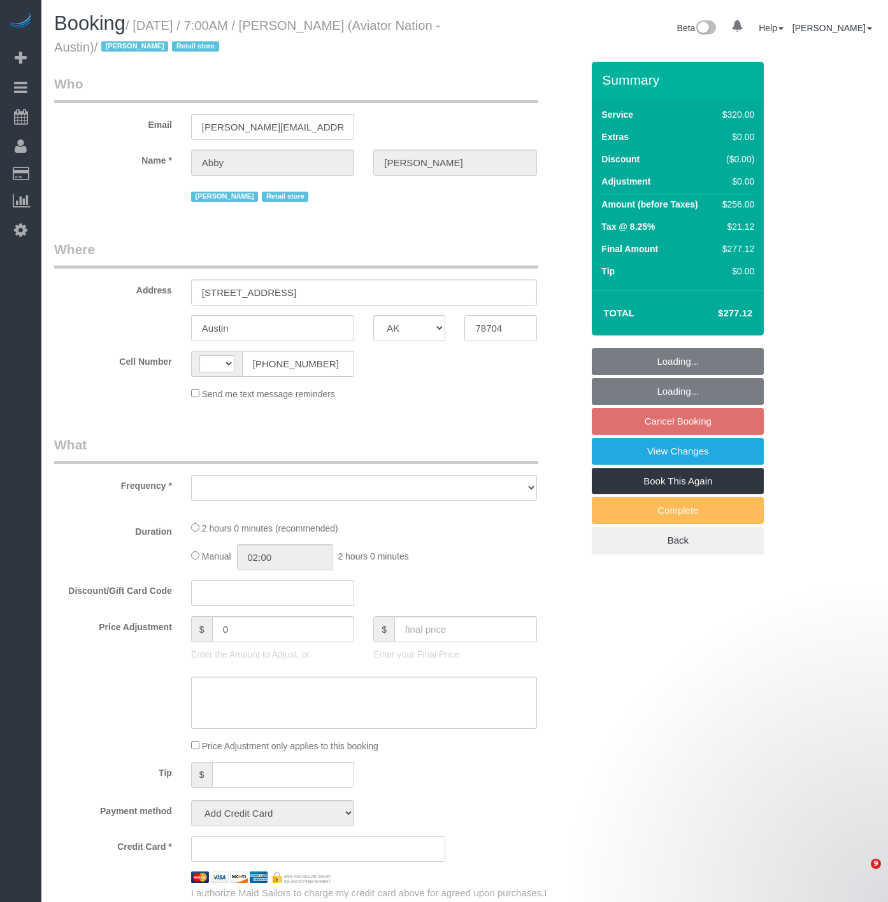
select select "[GEOGRAPHIC_DATA]"
select select "2"
select select "number:89"
select select "number:90"
select select "number:15"
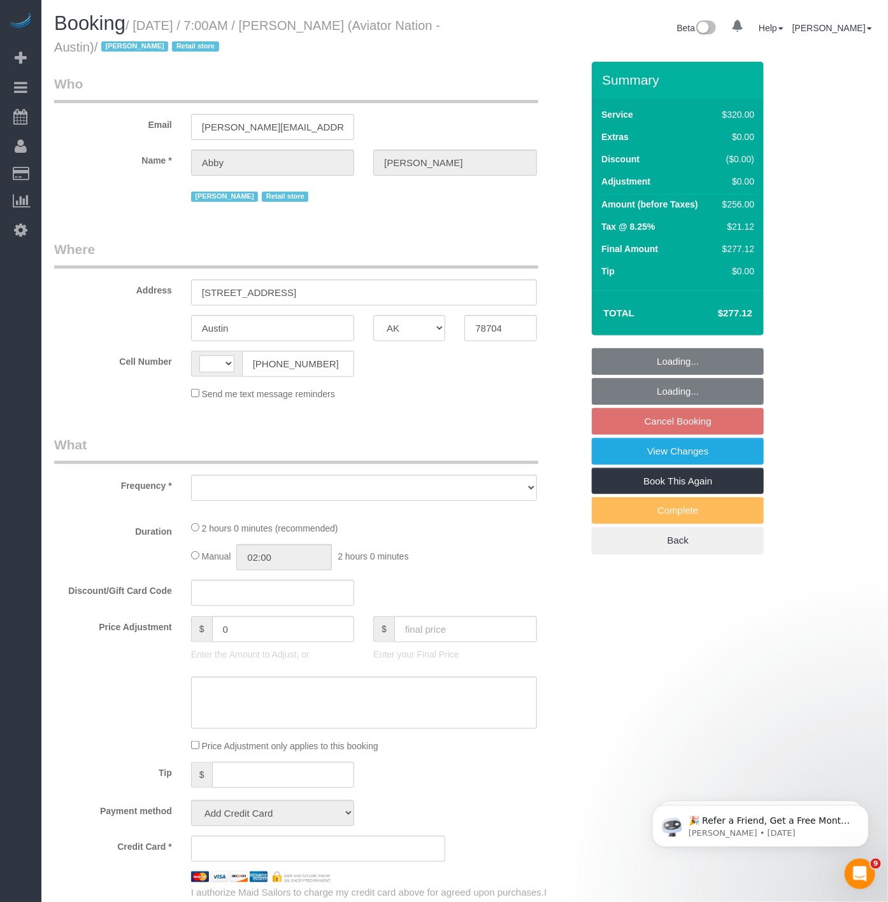
select select "number:7"
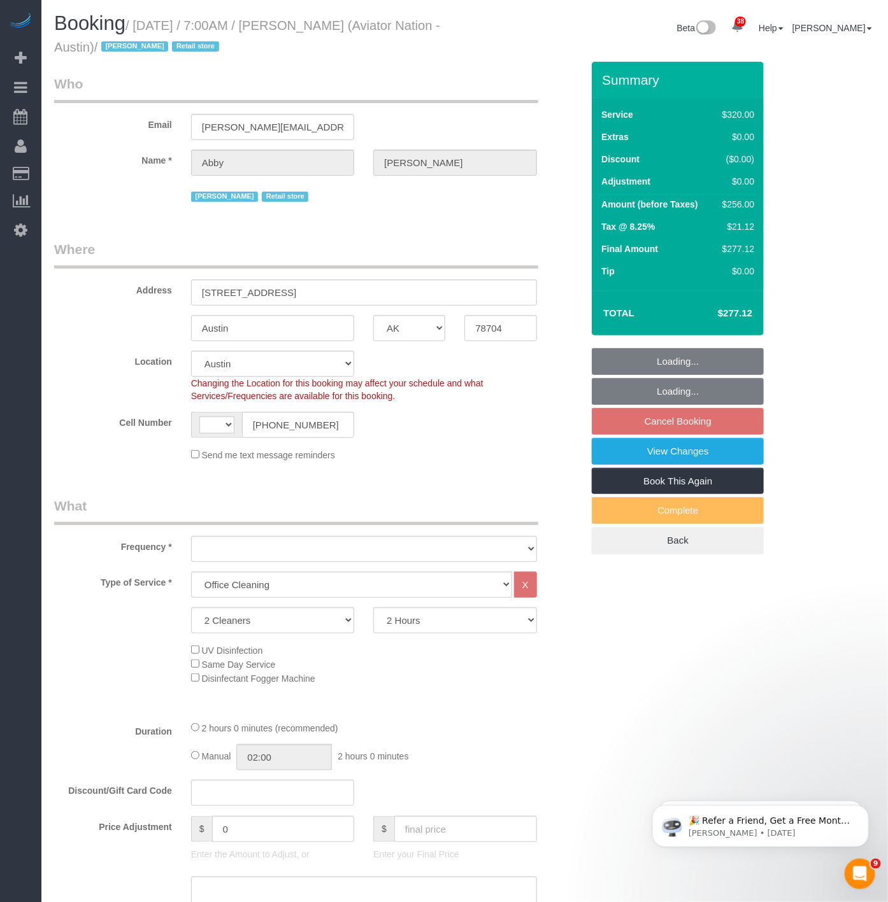
select select "string:[GEOGRAPHIC_DATA]"
select select "object:1102"
select select "string:stripe-pm_1Oa28J4VGloSiKo7fGEnuPdh"
select select "object:1106"
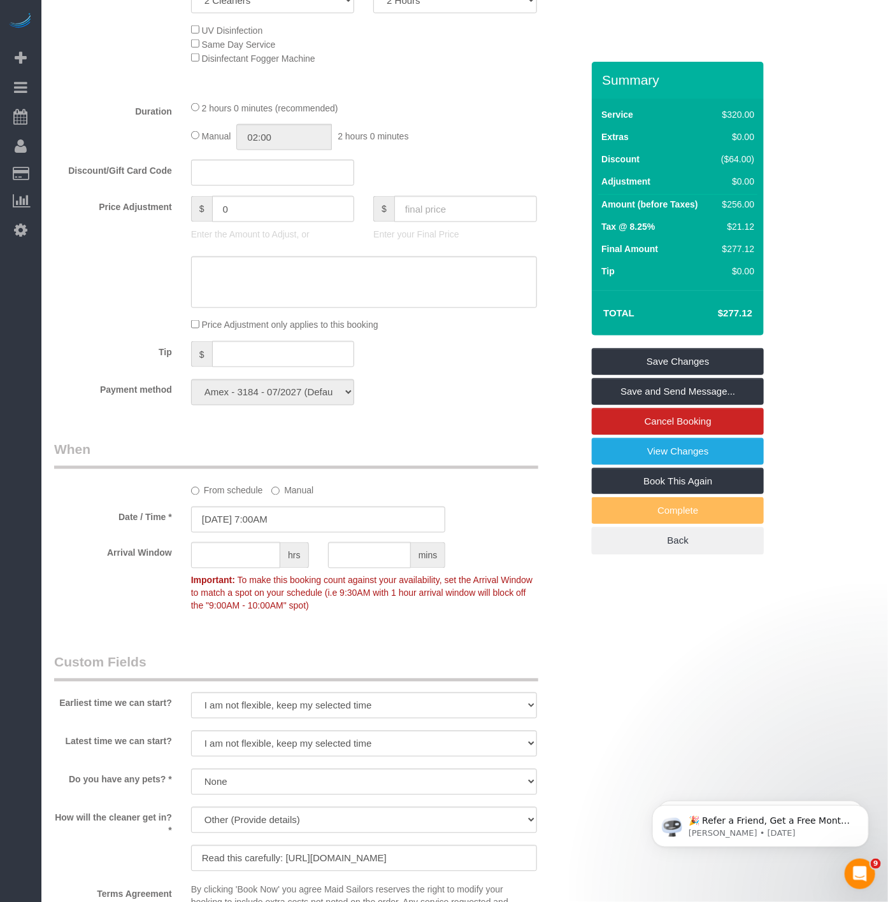
scroll to position [637, 0]
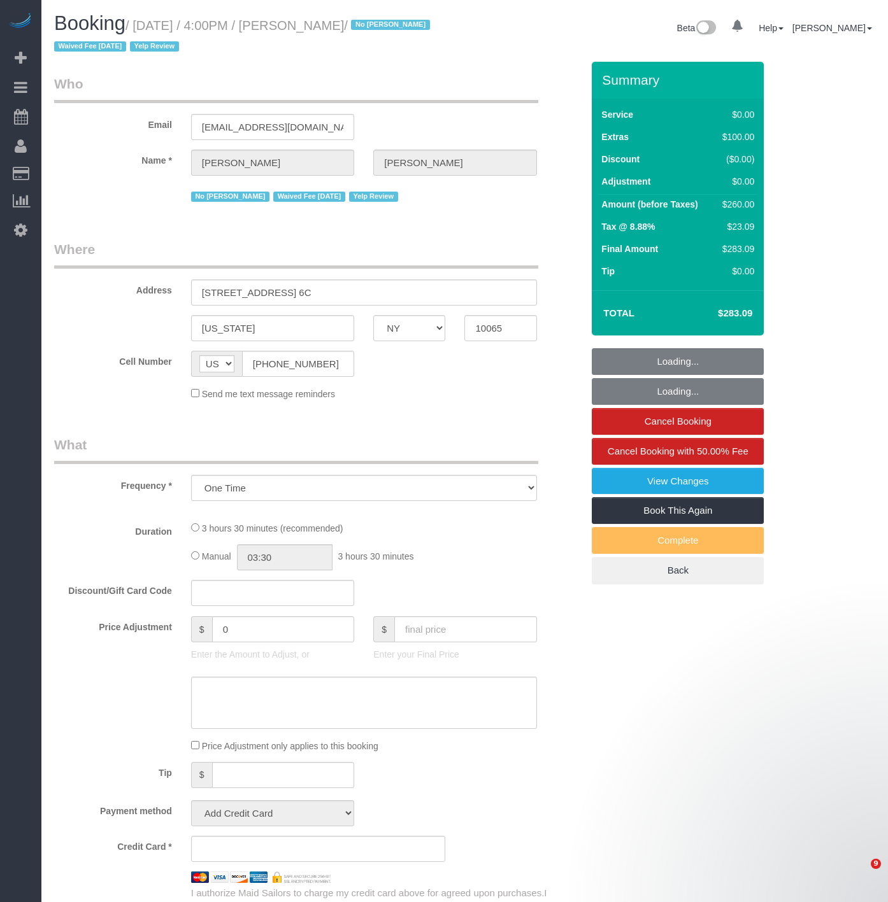
select select "NY"
select select "string:stripe-pm_1IilJ74VGloSiKo7yjH4kSKu"
select select "number:89"
select select "number:90"
select select "number:15"
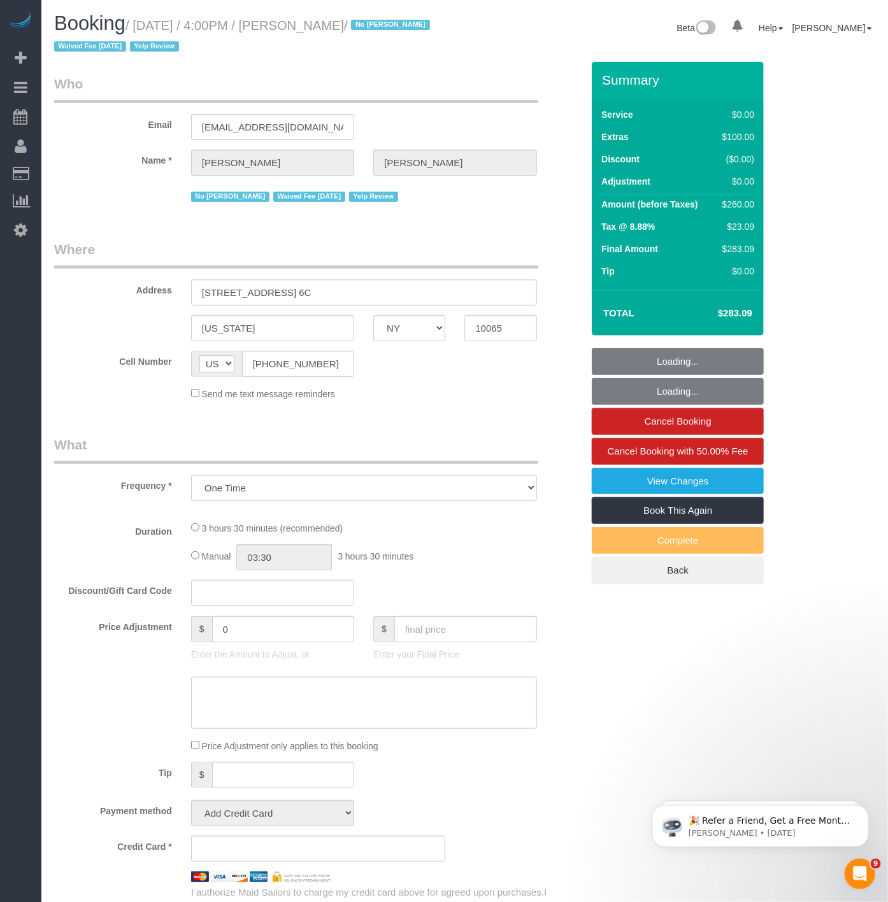
select select "number:5"
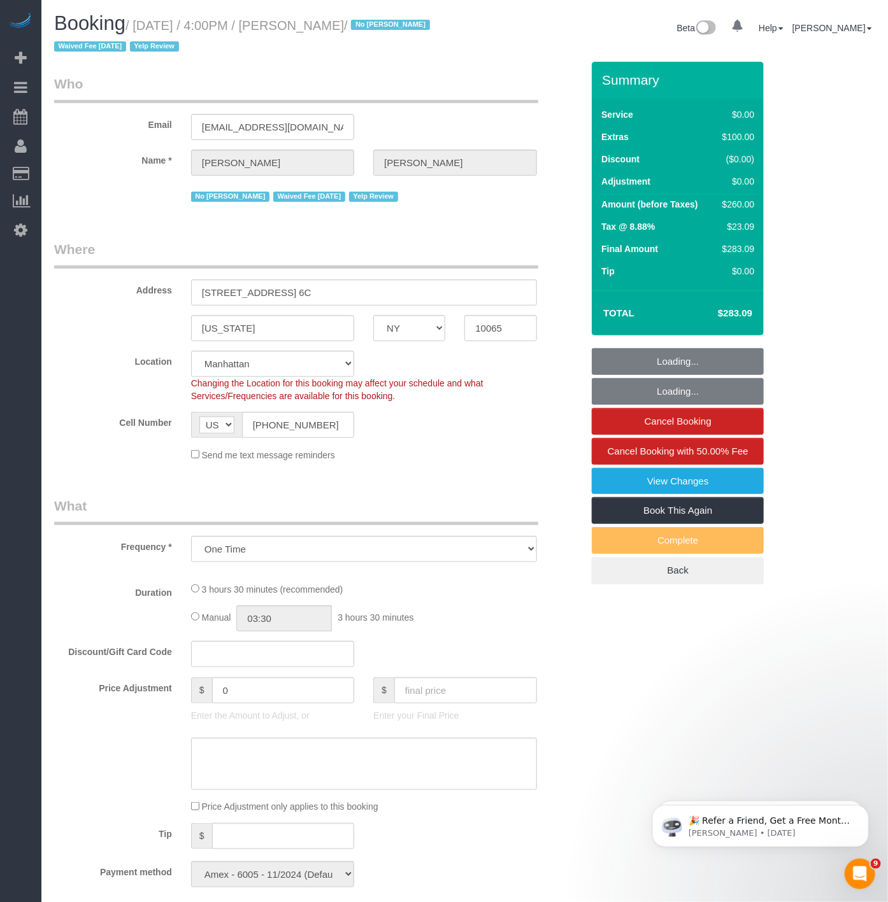
select select "object:978"
select select "1"
select select "spot1"
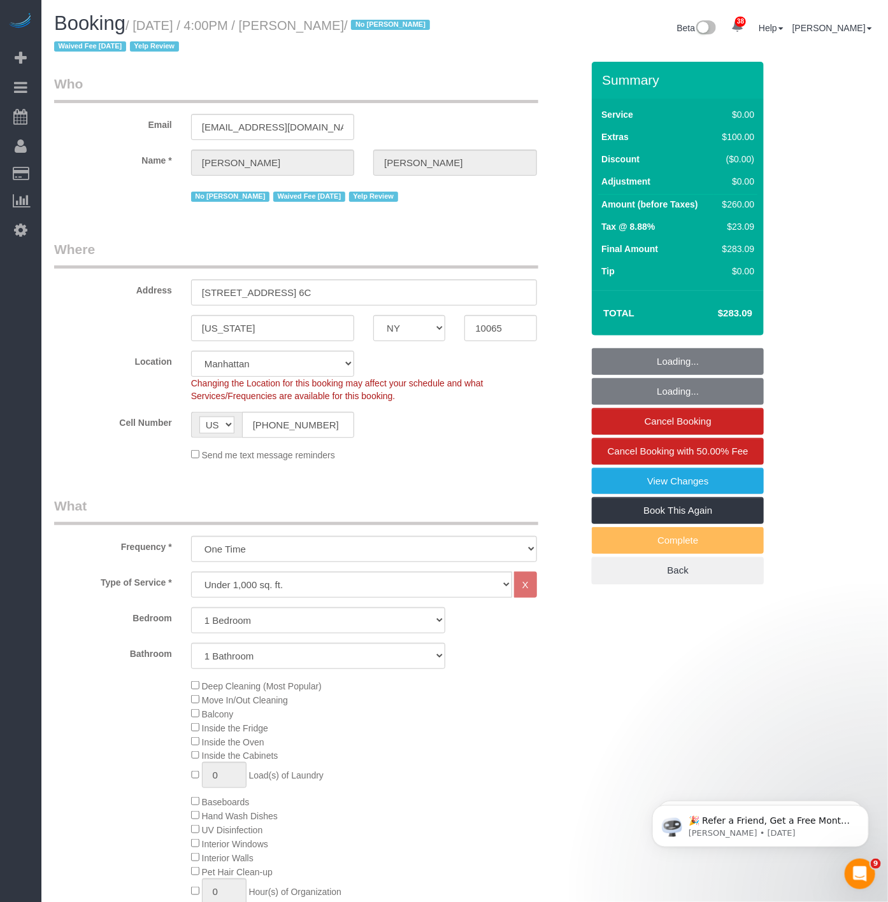
select select "1"
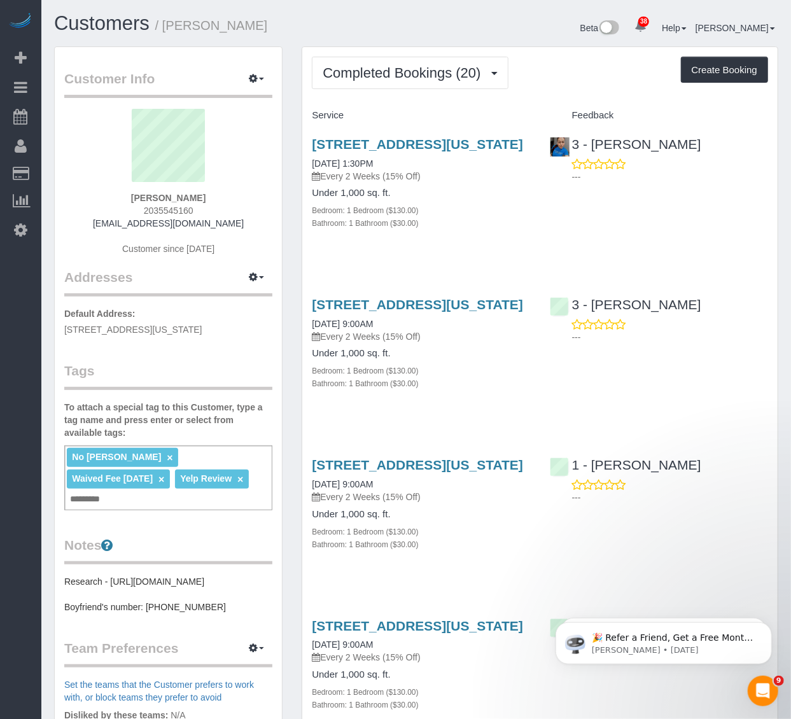
click at [150, 500] on div "No Dequan Lowe × Waived Fee 8/28/25 × Yelp Review × Add a tag" at bounding box center [168, 478] width 208 height 65
type input "********"
type input "**********"
click at [53, 522] on div "Customer Info Edit Contact Info Send Message Email Preferences Special Sales Ta…" at bounding box center [169, 507] width 248 height 922
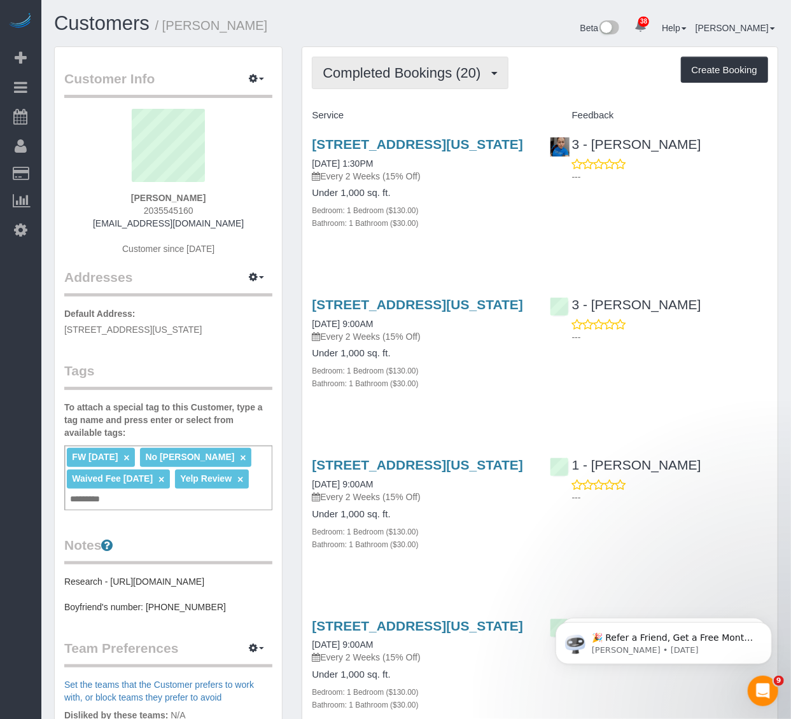
click at [376, 75] on span "Completed Bookings (20)" at bounding box center [405, 73] width 164 height 16
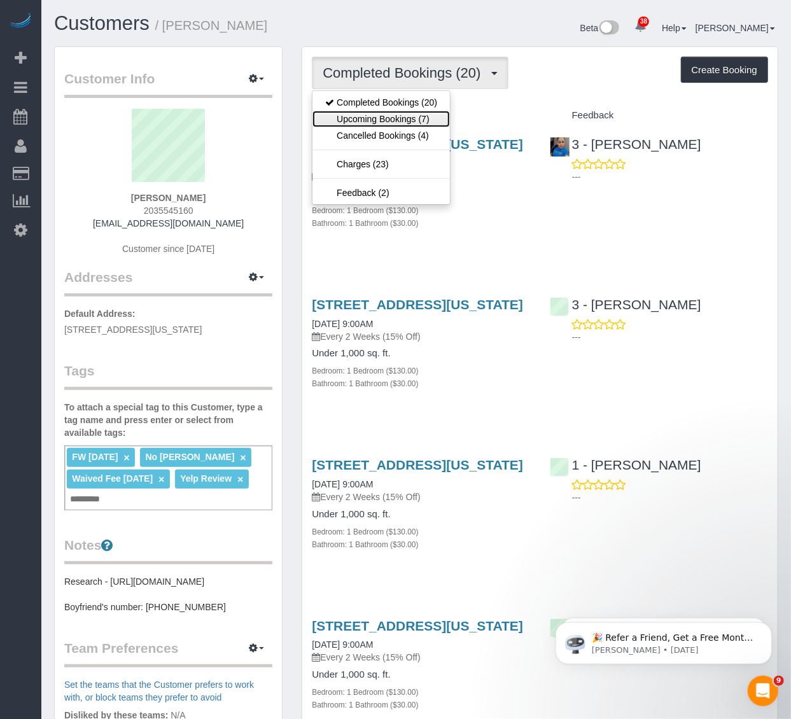
click at [364, 124] on link "Upcoming Bookings (7)" at bounding box center [382, 119] width 138 height 17
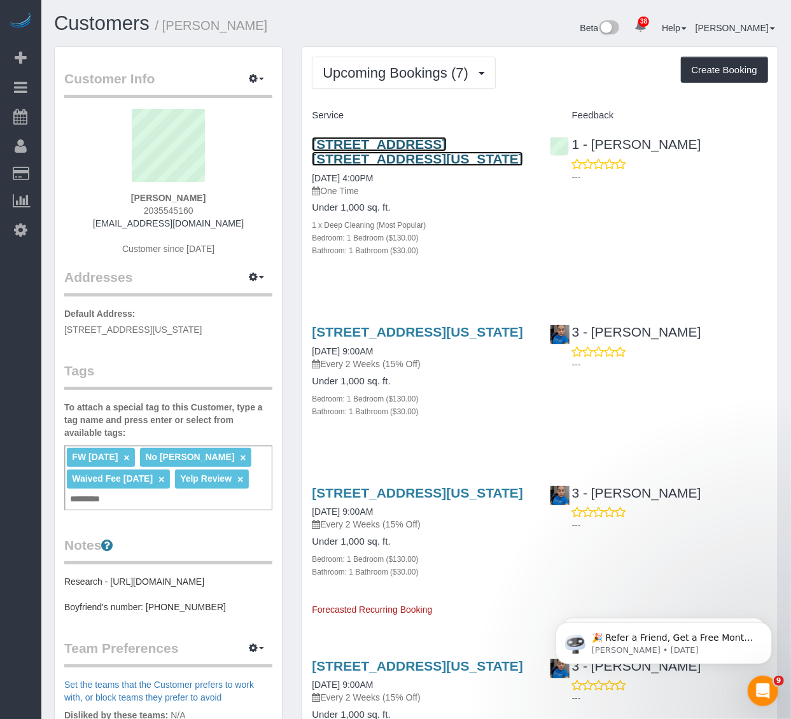
click at [378, 145] on link "210 East 58th Street, Apt. 6c, New York, NY 10065" at bounding box center [417, 151] width 211 height 29
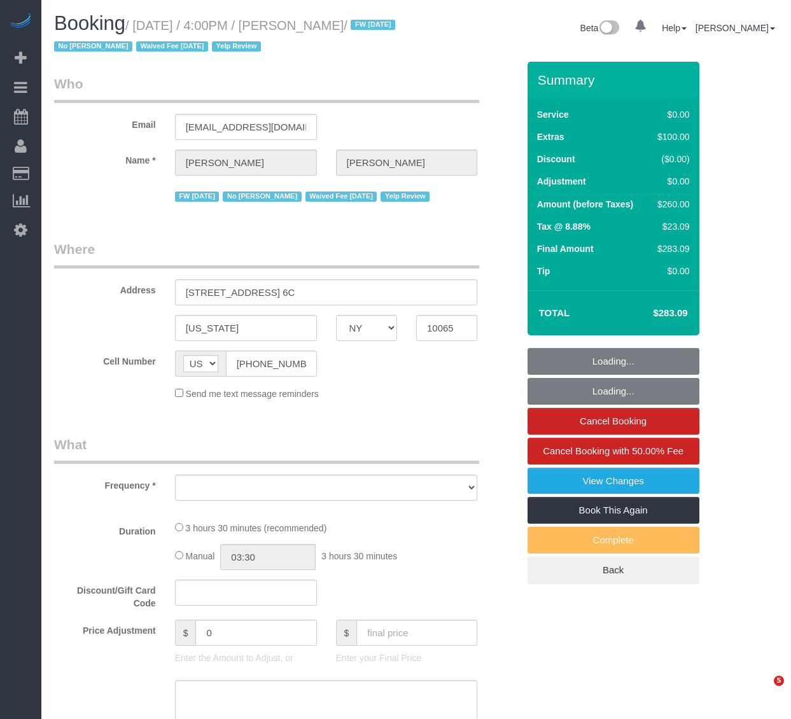
select select "NY"
select select "object:934"
select select "string:stripe-pm_1IilJ74VGloSiKo7yjH4kSKu"
select select "1"
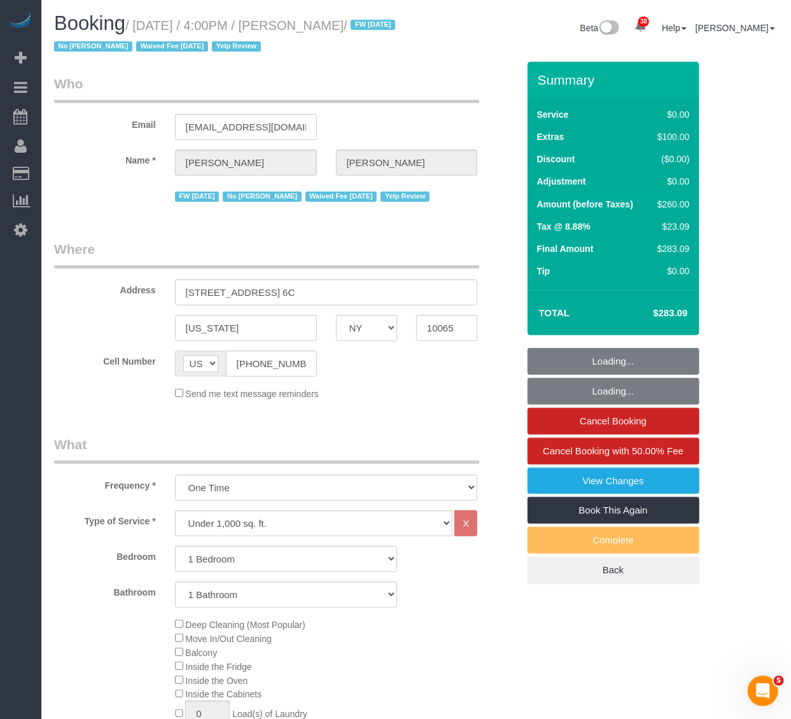
select select "spot1"
select select "number:89"
select select "number:90"
select select "number:15"
select select "number:5"
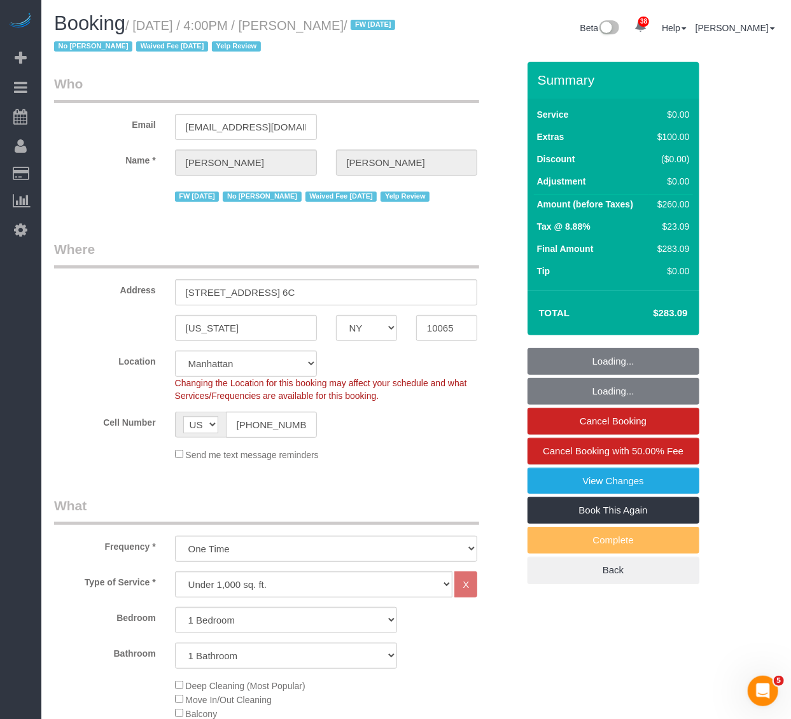
select select "object:1528"
select select "spot41"
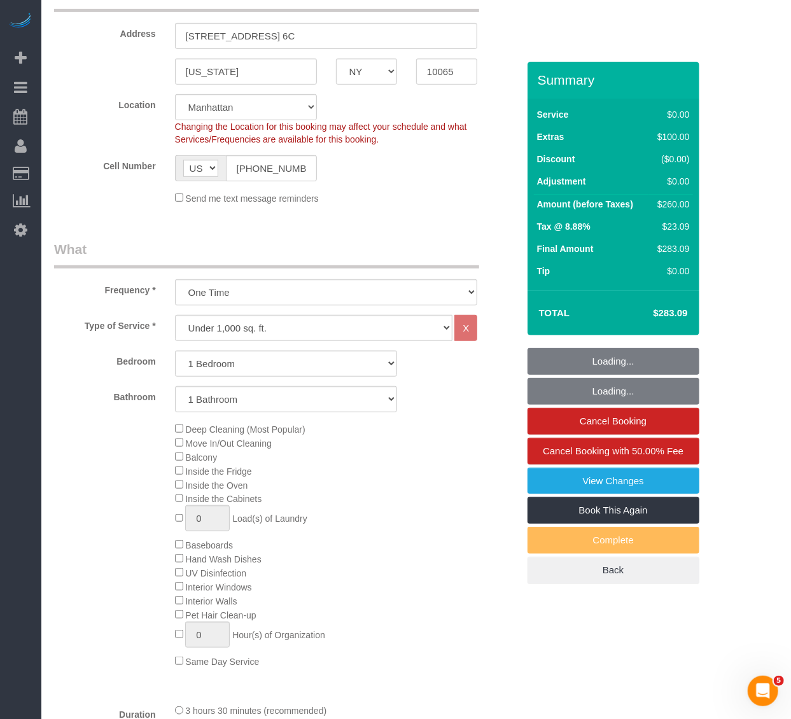
scroll to position [283, 0]
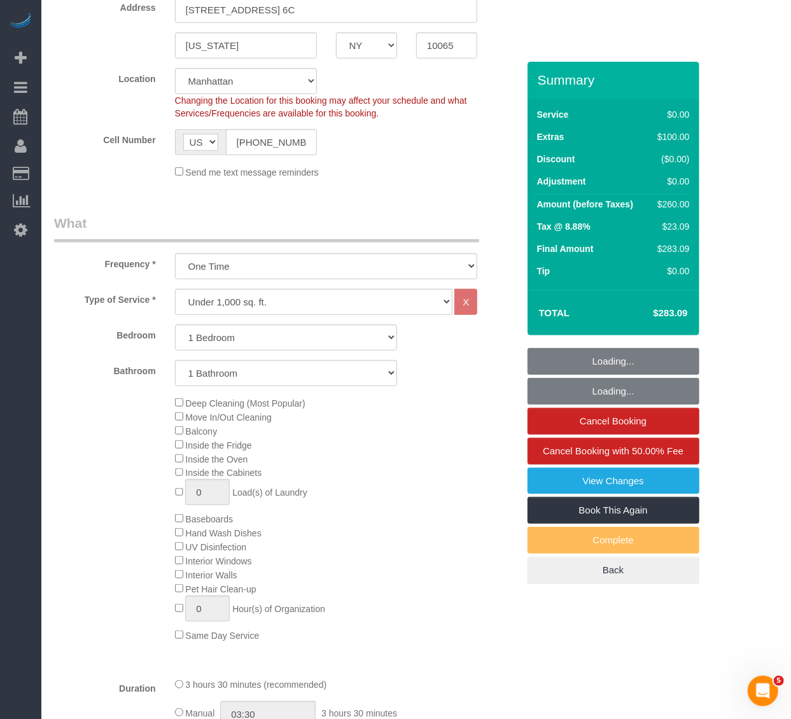
select select "1"
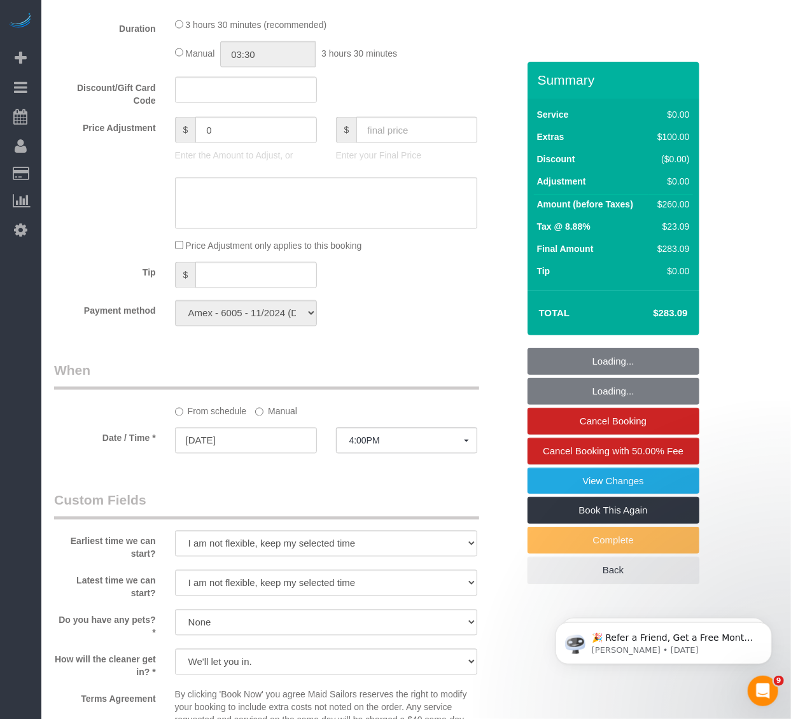
scroll to position [990, 0]
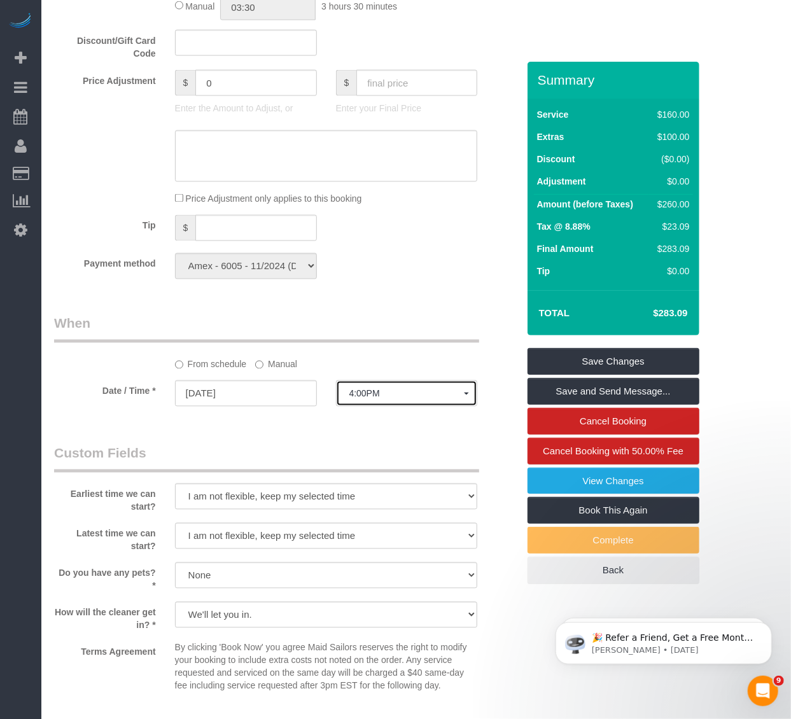
click at [368, 399] on span "4:00PM" at bounding box center [407, 394] width 115 height 10
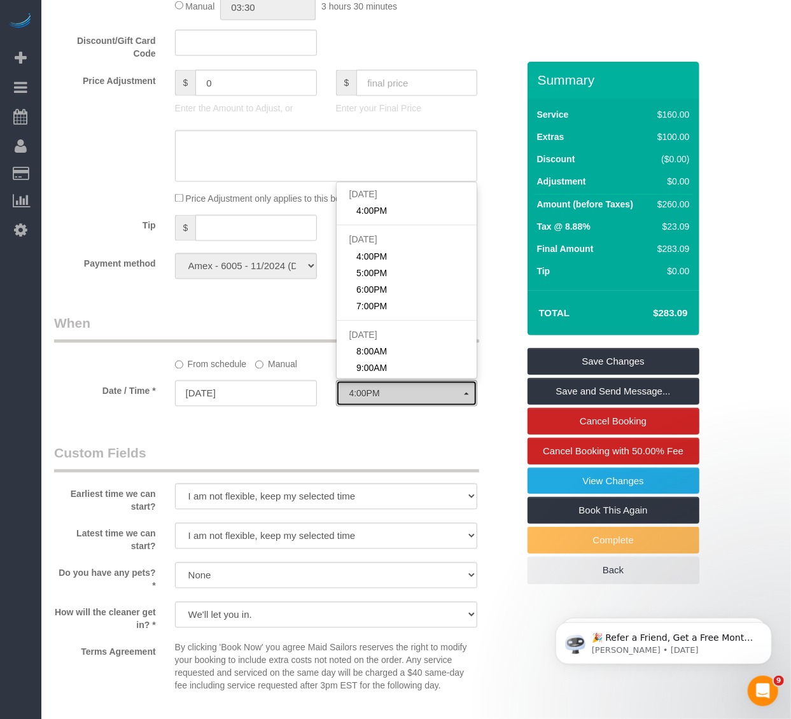
click at [368, 399] on span "4:00PM" at bounding box center [407, 394] width 115 height 10
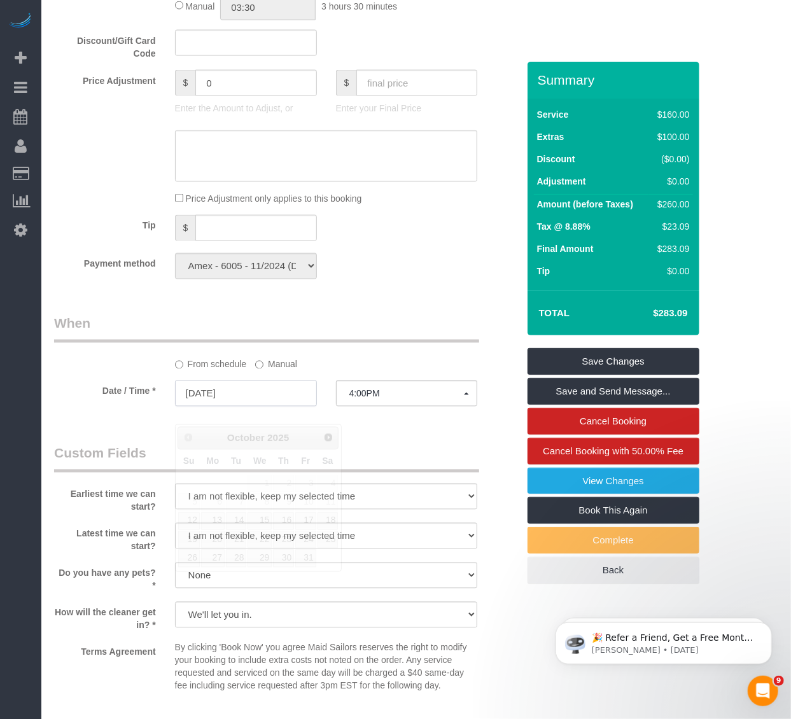
click at [213, 407] on input "[DATE]" at bounding box center [246, 394] width 142 height 26
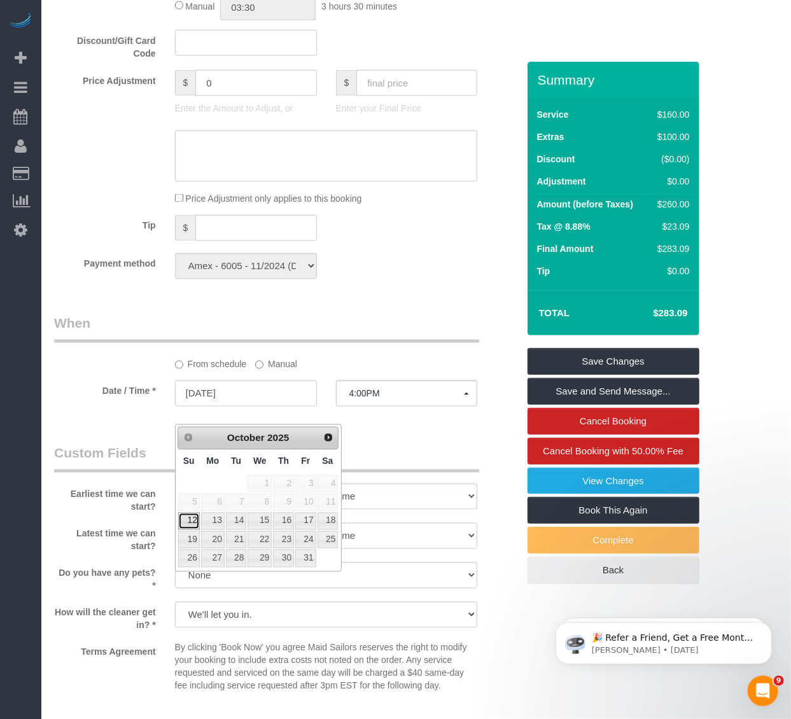
drag, startPoint x: 195, startPoint y: 513, endPoint x: 206, endPoint y: 509, distance: 10.9
click at [195, 513] on link "12" at bounding box center [189, 521] width 22 height 17
type input "[DATE]"
select select "spot42"
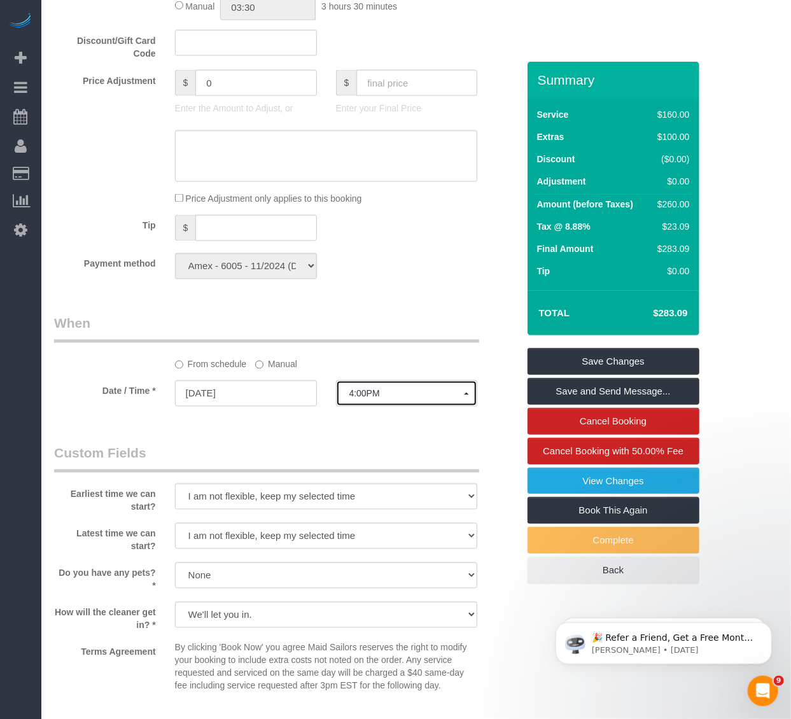
click at [404, 407] on button "4:00PM" at bounding box center [407, 394] width 142 height 26
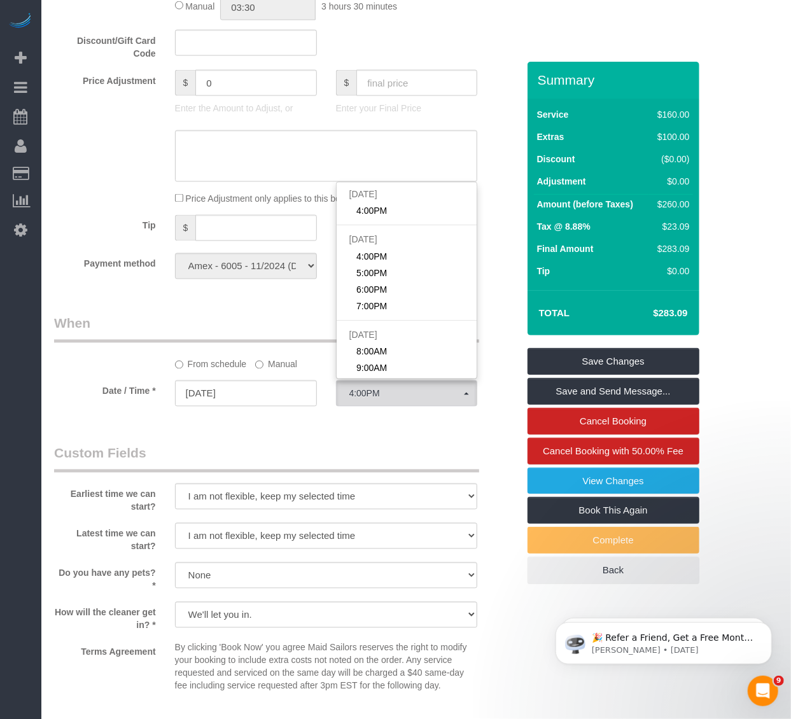
click at [251, 371] on div "From schedule Manual" at bounding box center [327, 362] width 322 height 17
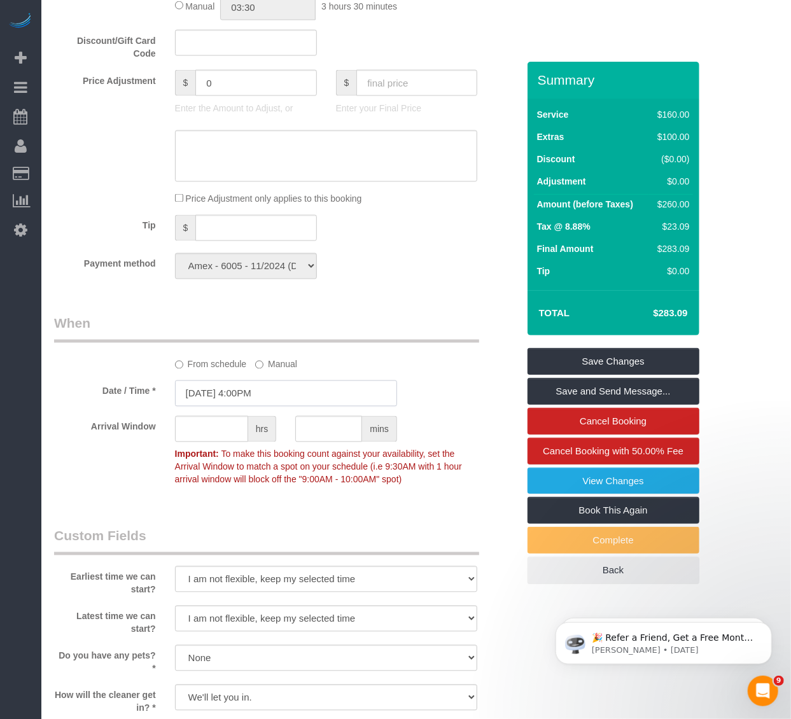
click at [315, 406] on input "[DATE] 4:00PM" at bounding box center [286, 394] width 222 height 26
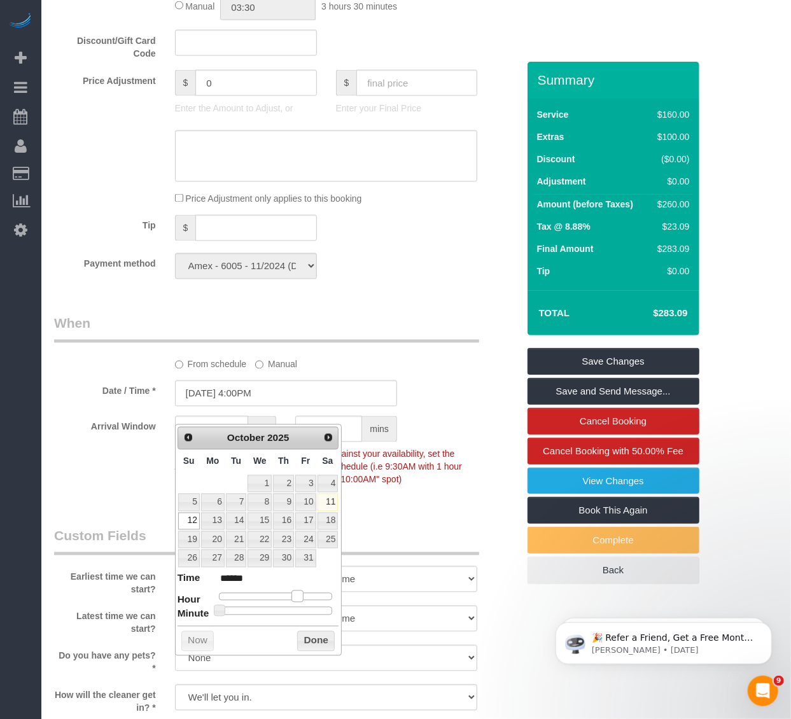
type input "[DATE] 3:00PM"
type input "******"
type input "[DATE] 2:00PM"
type input "******"
type input "[DATE] 1:00PM"
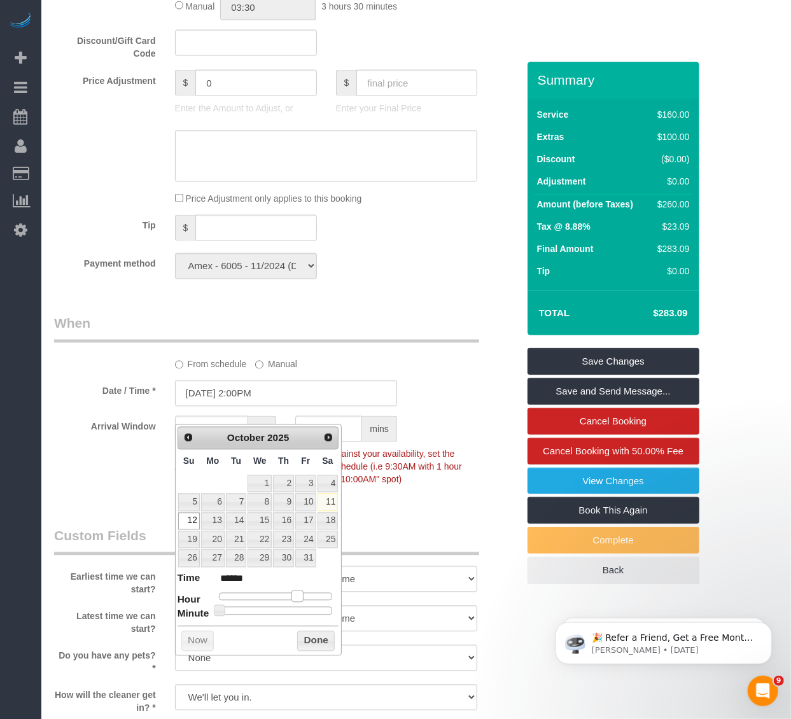
type input "******"
drag, startPoint x: 297, startPoint y: 596, endPoint x: 283, endPoint y: 600, distance: 14.5
click at [283, 600] on span at bounding box center [282, 596] width 11 height 11
click at [308, 638] on button "Done" at bounding box center [316, 642] width 38 height 20
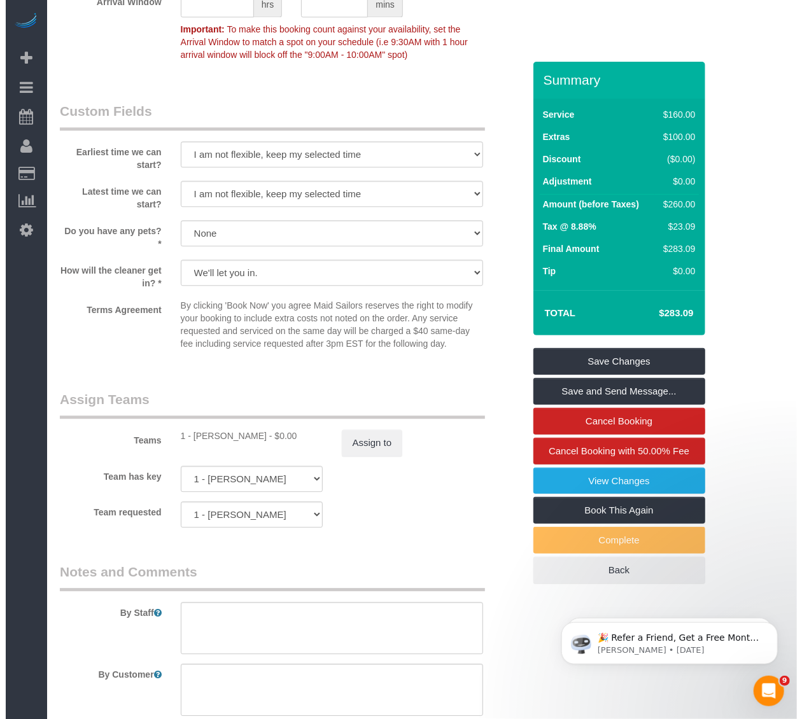
scroll to position [1485, 0]
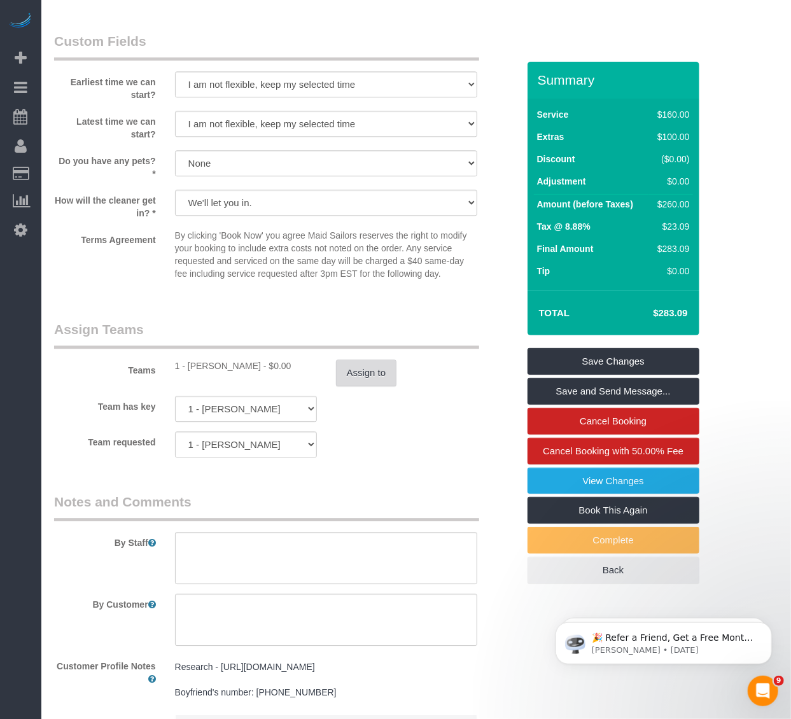
click at [354, 384] on button "Assign to" at bounding box center [366, 373] width 61 height 27
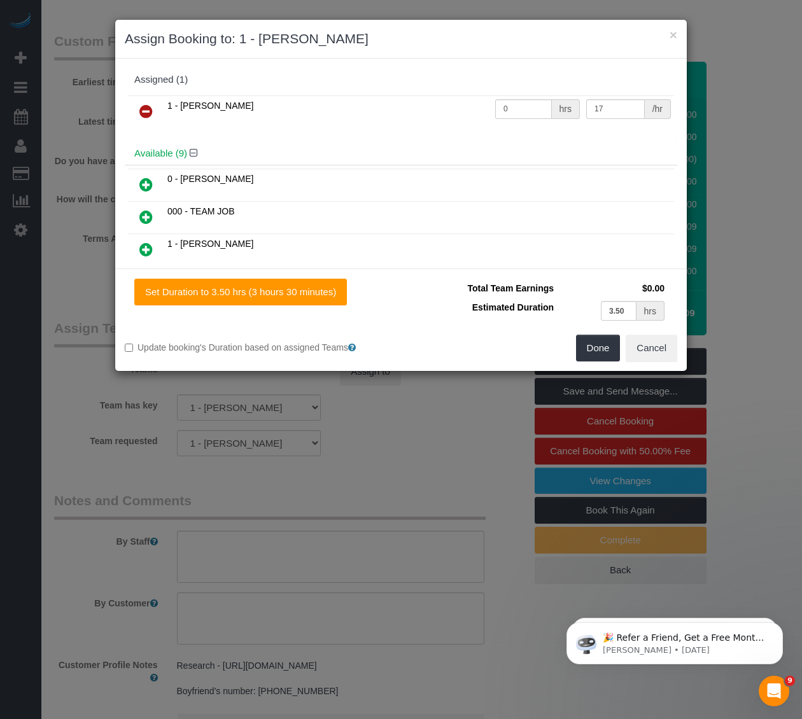
click at [141, 113] on icon at bounding box center [145, 111] width 13 height 15
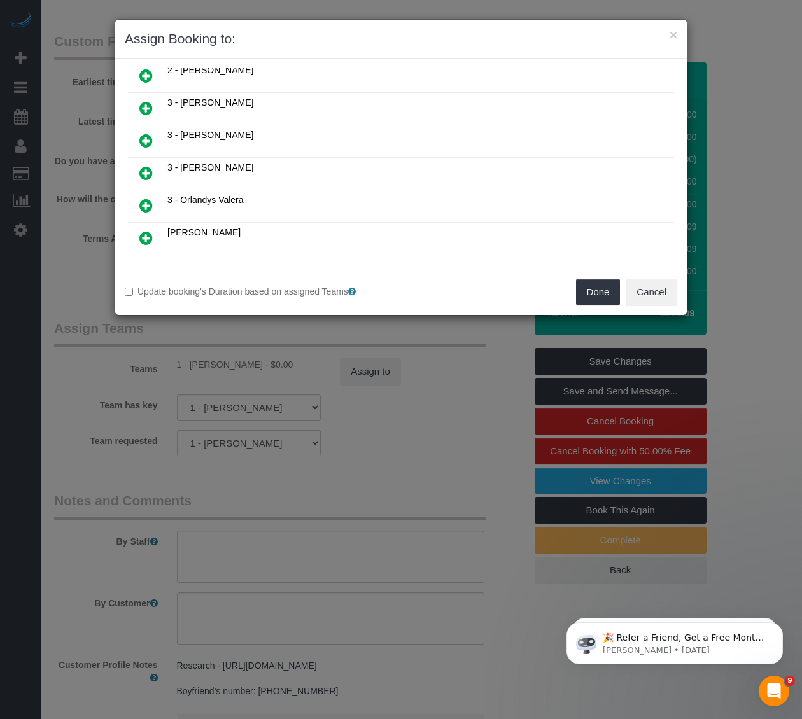
scroll to position [212, 0]
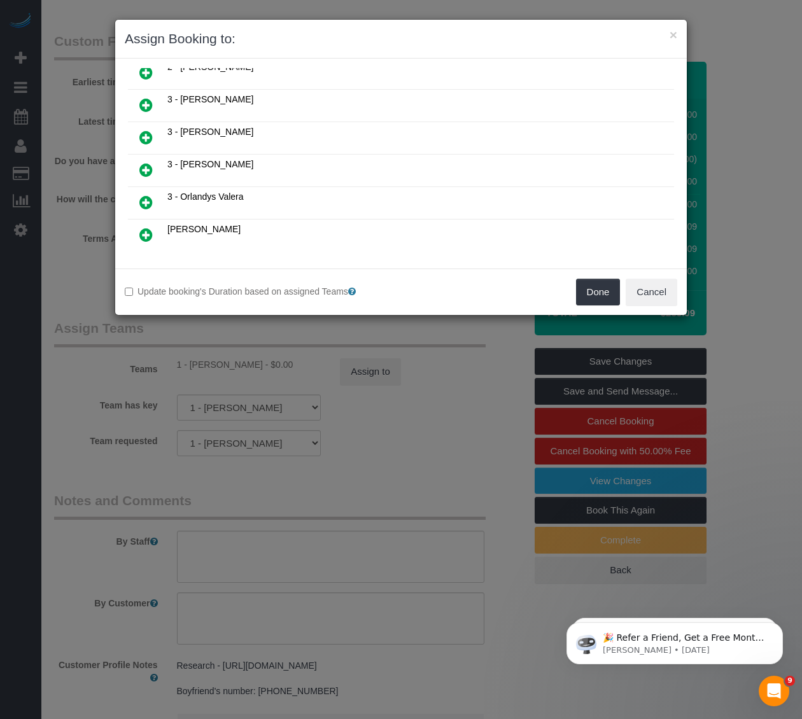
click at [148, 168] on icon at bounding box center [145, 169] width 13 height 15
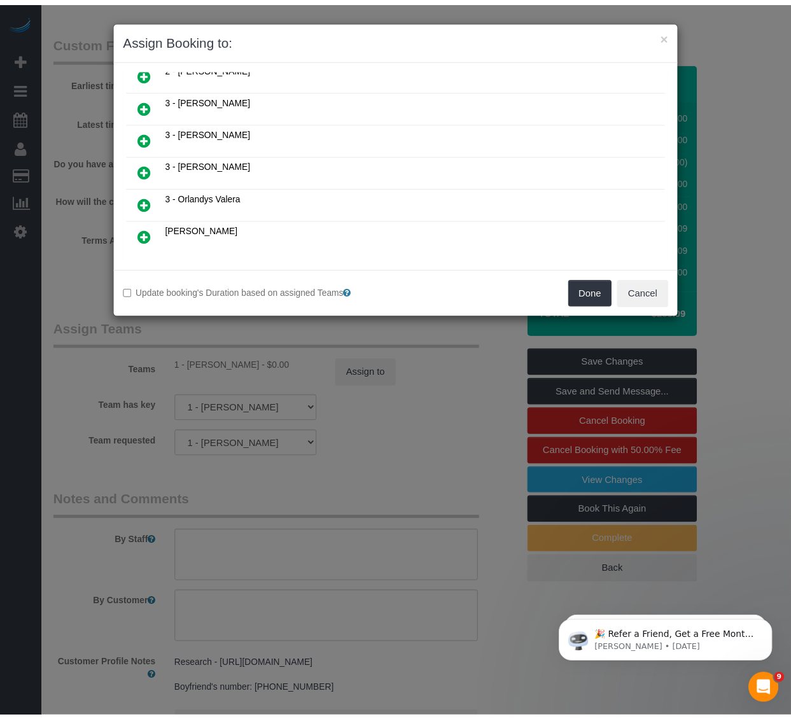
scroll to position [242, 0]
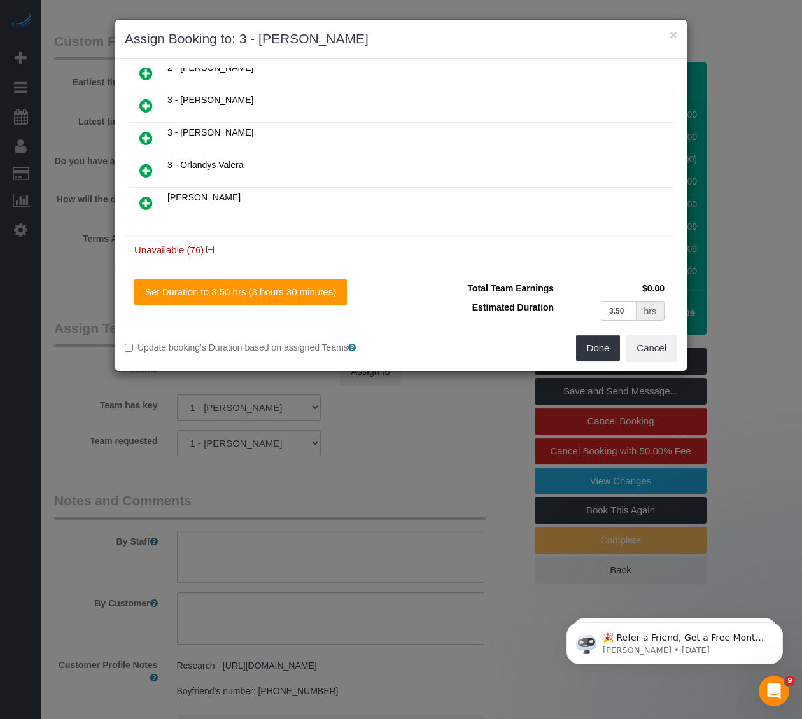
click at [594, 365] on div "Set Duration to 3.50 hrs (3 hours 30 minutes) Total Team Earnings $0.00 Estimat…" at bounding box center [401, 320] width 572 height 103
click at [582, 353] on button "Done" at bounding box center [598, 348] width 45 height 27
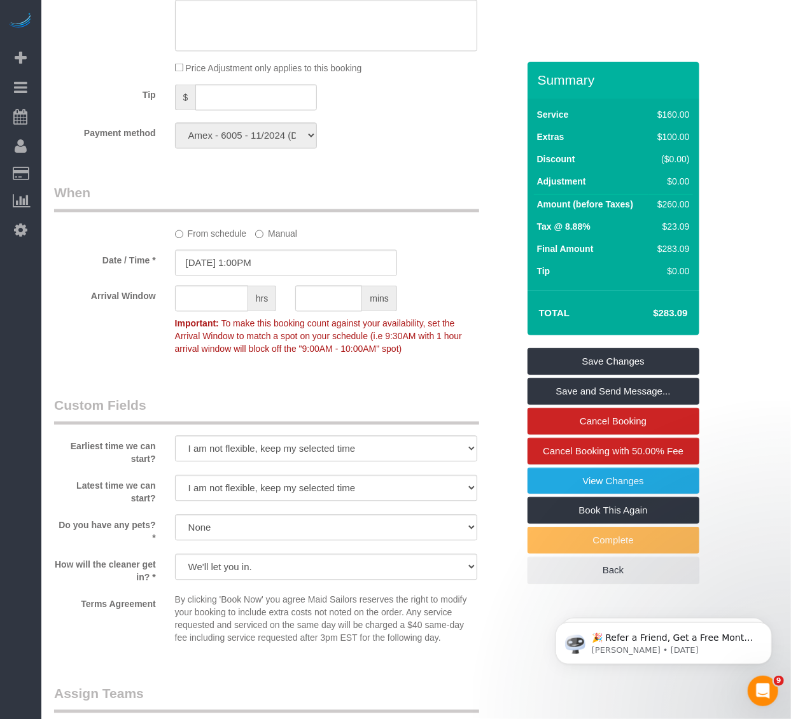
scroll to position [1131, 0]
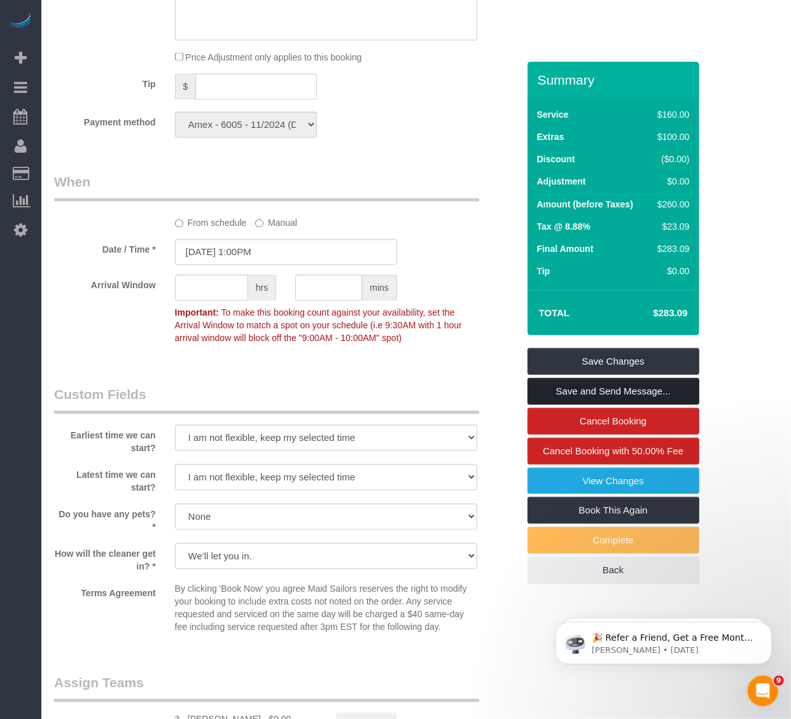
click at [565, 385] on link "Save and Send Message..." at bounding box center [614, 391] width 172 height 27
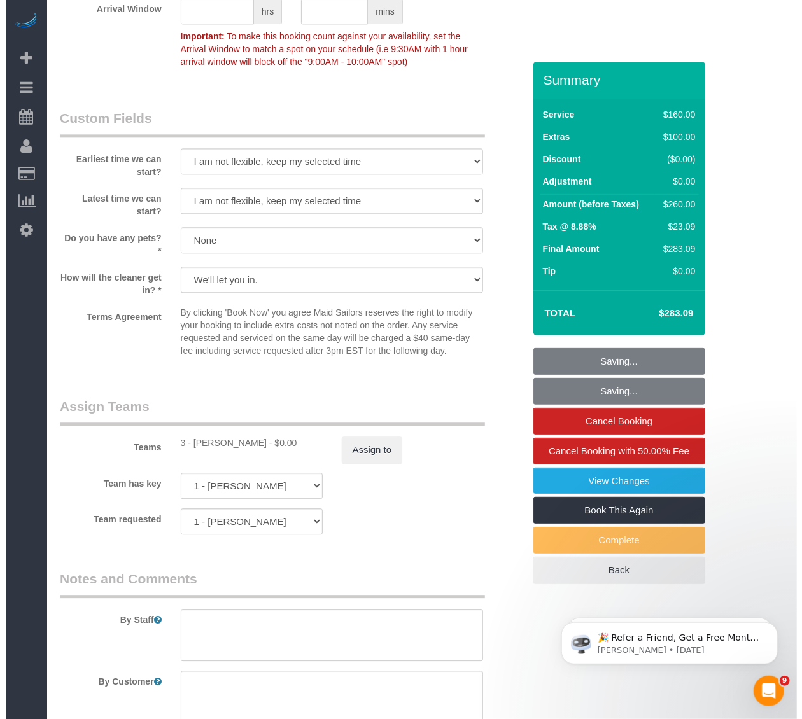
scroll to position [1485, 0]
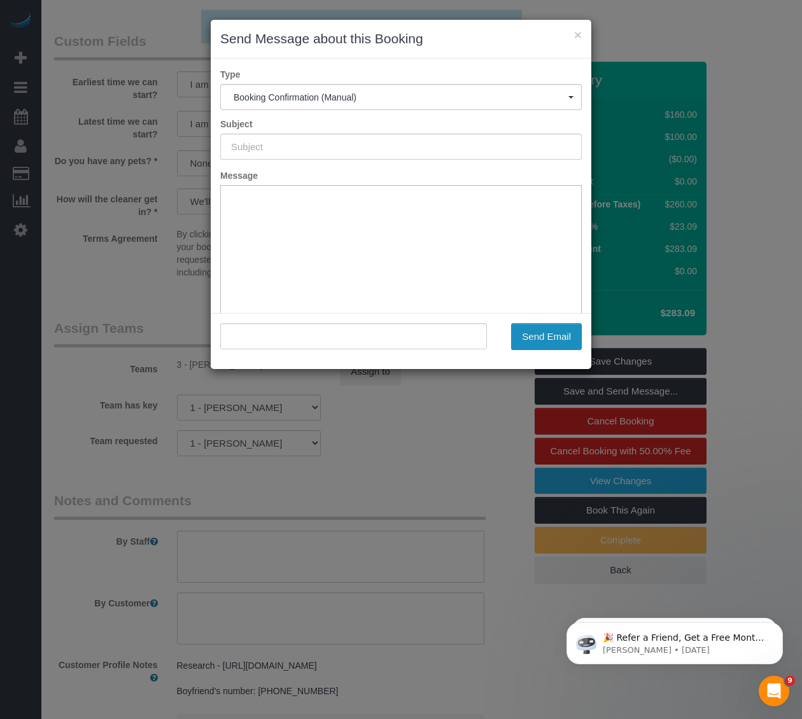
type input "Cleaning Confirmed for [DATE] 1:00pm"
type input ""[PERSON_NAME]" <[EMAIL_ADDRESS][DOMAIN_NAME]>"
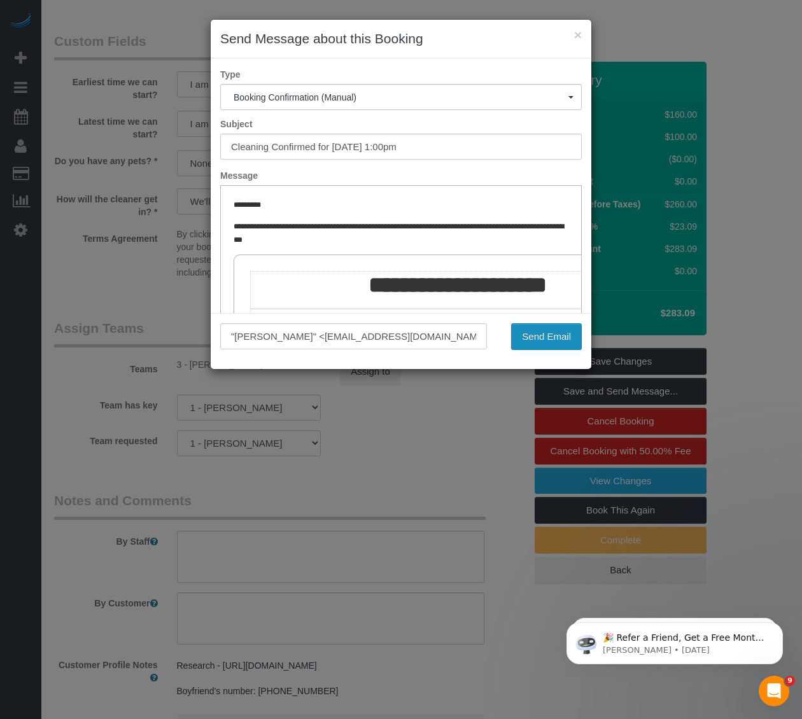
click at [561, 328] on button "Send Email" at bounding box center [546, 336] width 71 height 27
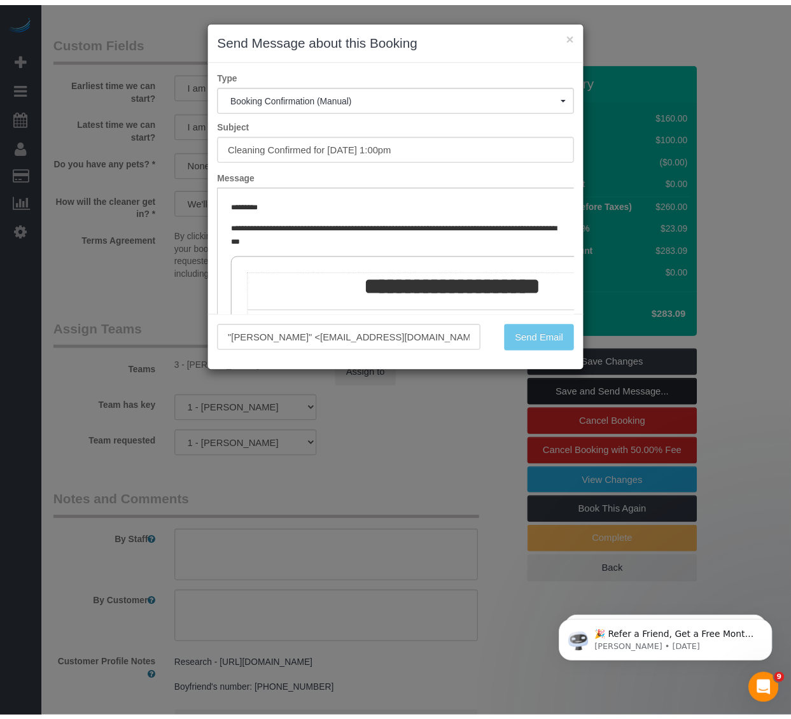
scroll to position [1531, 0]
